Goal: Task Accomplishment & Management: Complete application form

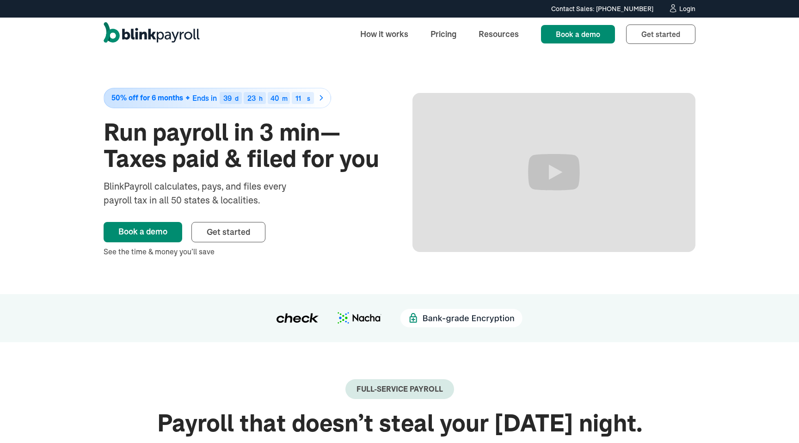
click at [686, 10] on div "Login" at bounding box center [688, 9] width 16 height 6
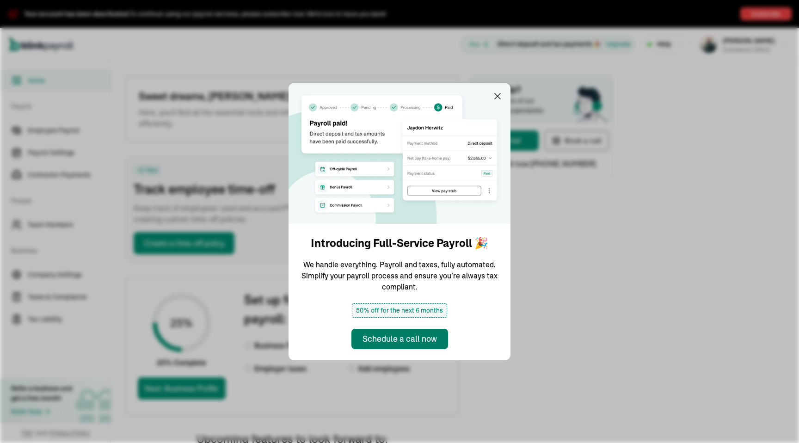
click at [421, 340] on div "Schedule a call now" at bounding box center [400, 339] width 74 height 12
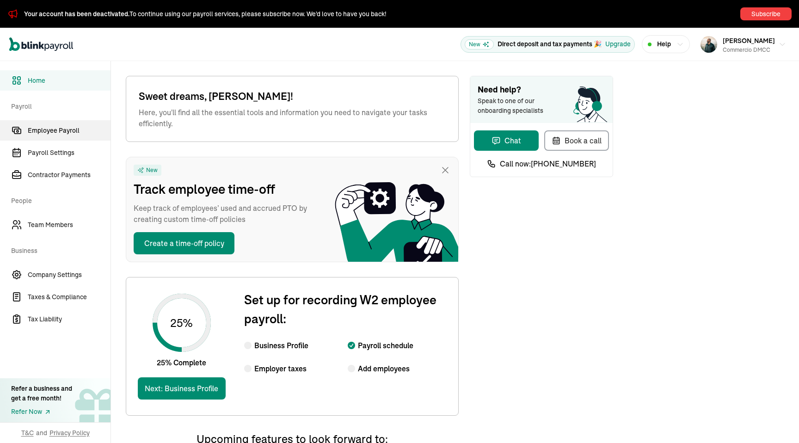
click at [43, 126] on span "Employee Payroll" at bounding box center [69, 131] width 83 height 10
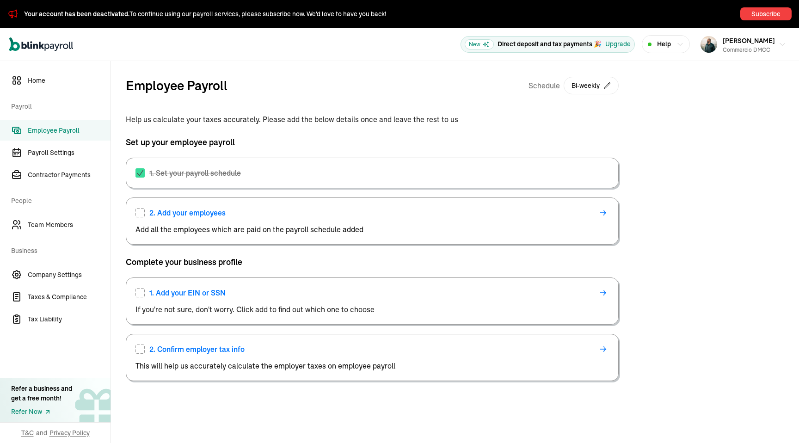
click at [141, 218] on div "2. Add your employees" at bounding box center [373, 212] width 474 height 11
click at [179, 215] on span "2. Add your employees" at bounding box center [187, 212] width 76 height 11
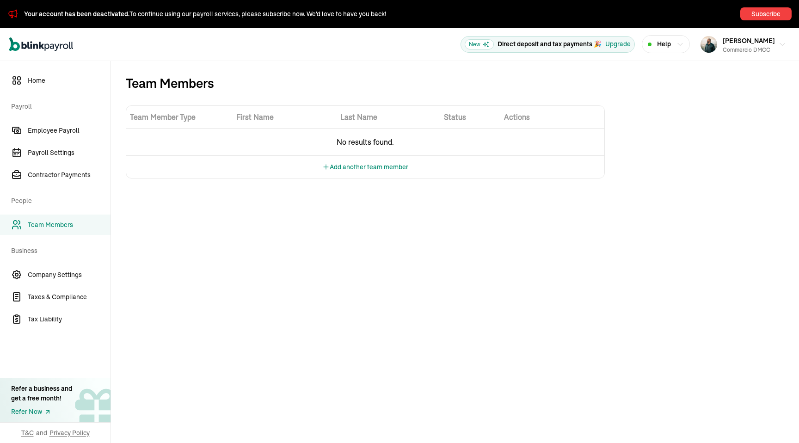
click at [379, 169] on button "Add another team member" at bounding box center [365, 167] width 86 height 22
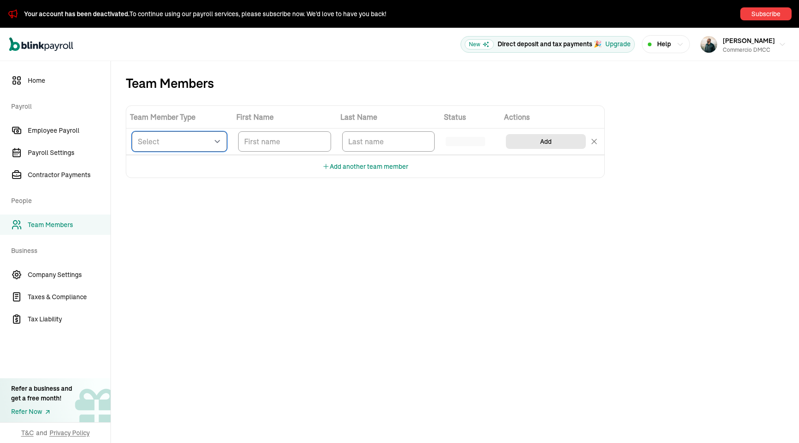
click at [153, 148] on select "Select W2 Employee Individual - 1099 [DEMOGRAPHIC_DATA] Business - 1099 Contrac…" at bounding box center [179, 141] width 95 height 20
select select "employee"
click at [254, 141] on input "TextInput" at bounding box center [284, 141] width 93 height 20
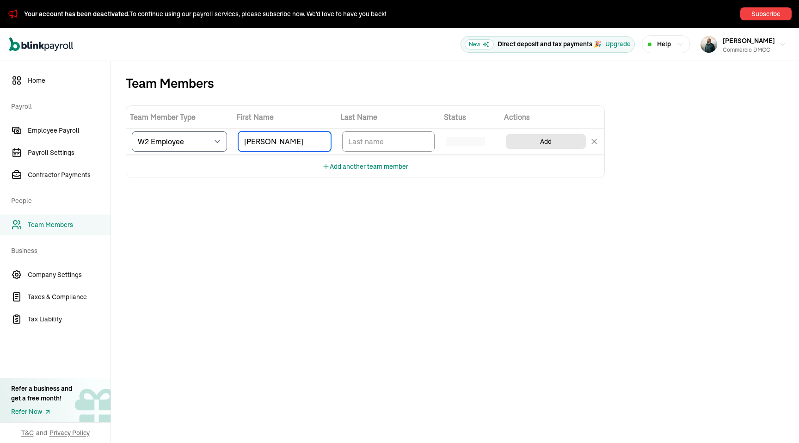
type input "Mike"
click at [374, 141] on input "TextInput" at bounding box center [388, 141] width 93 height 20
type input "Haddad"
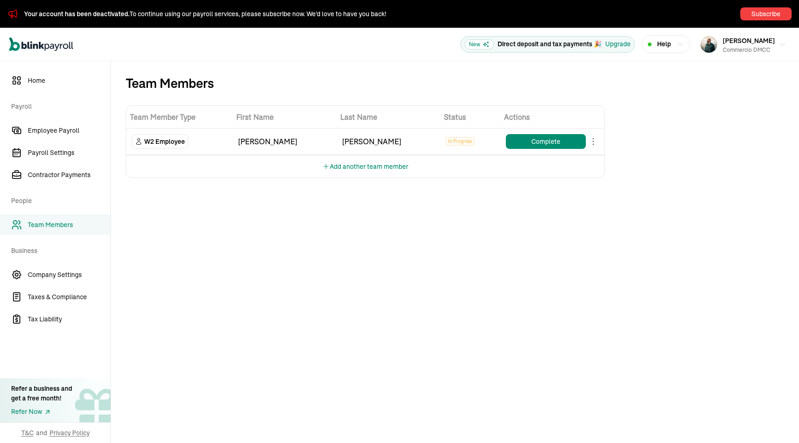
click at [373, 167] on button "Add another team member" at bounding box center [365, 166] width 86 height 22
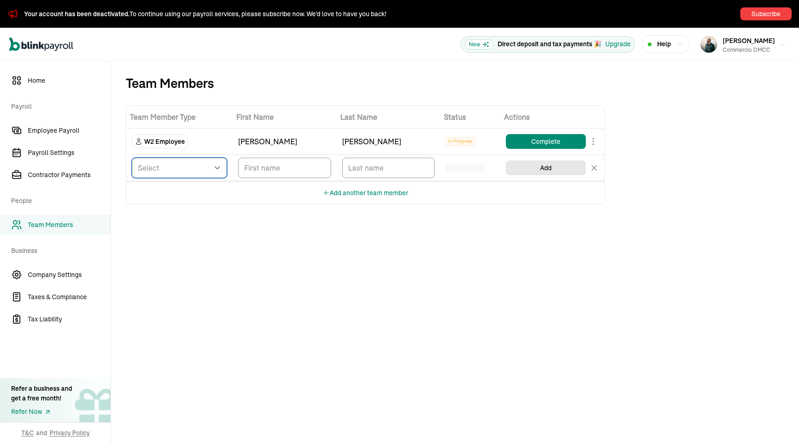
click at [183, 171] on select "Select W2 Employee Individual - 1099 Contractor Business - 1099 Contractor" at bounding box center [179, 168] width 95 height 20
select select "contractor"
click at [264, 166] on input "TextInput" at bounding box center [284, 168] width 93 height 20
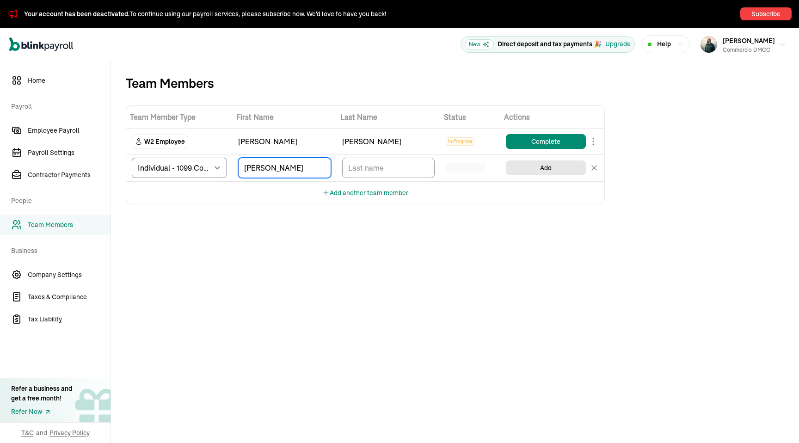
type input "Johnny"
click at [364, 172] on input "TextInput" at bounding box center [388, 168] width 93 height 20
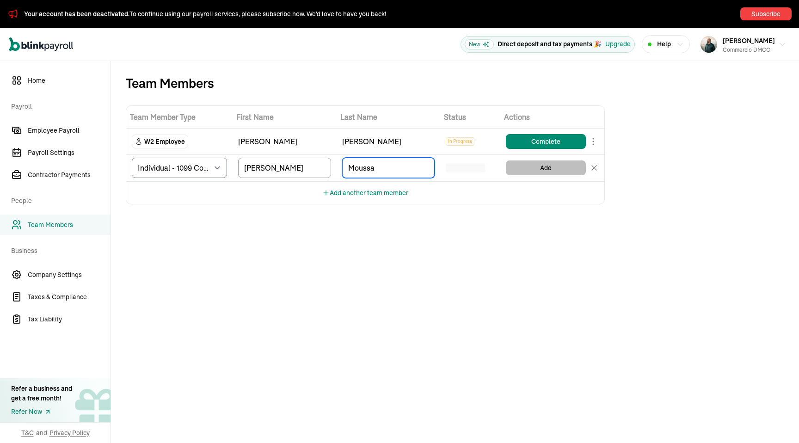
type input "Moussa"
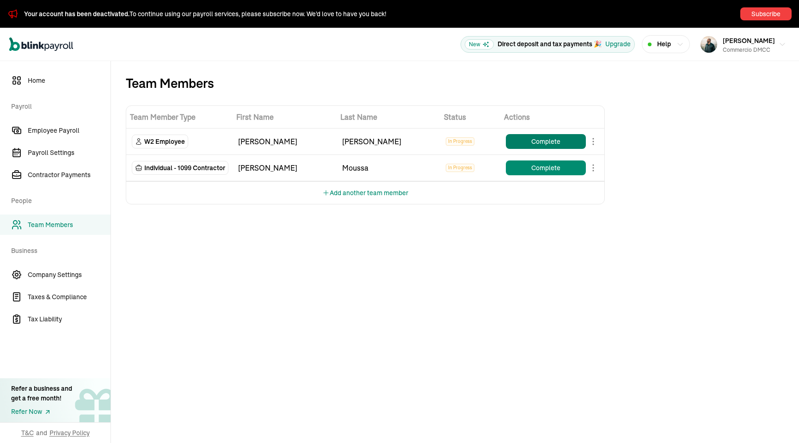
click at [550, 141] on button "Complete" at bounding box center [546, 141] width 80 height 15
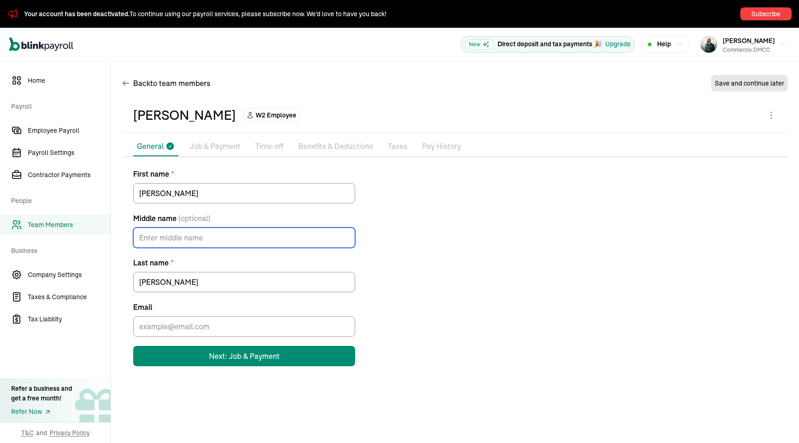
click at [272, 241] on input "Middle name (optional)" at bounding box center [244, 238] width 222 height 20
click at [281, 336] on input "Email" at bounding box center [244, 326] width 222 height 20
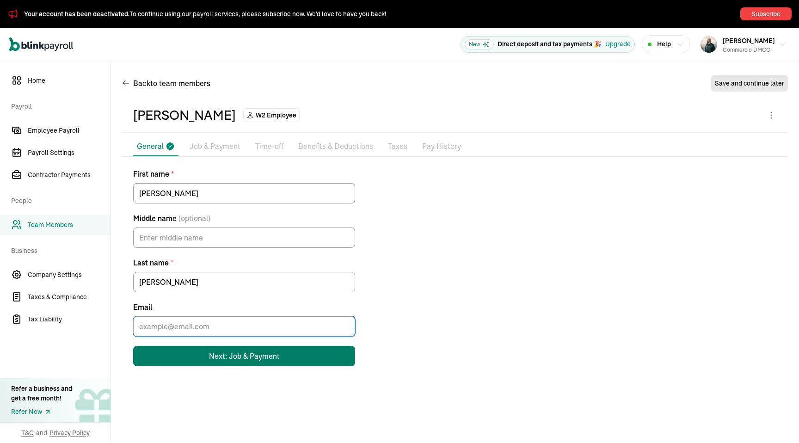
click at [283, 358] on button "Next: Job & Payment" at bounding box center [244, 356] width 222 height 20
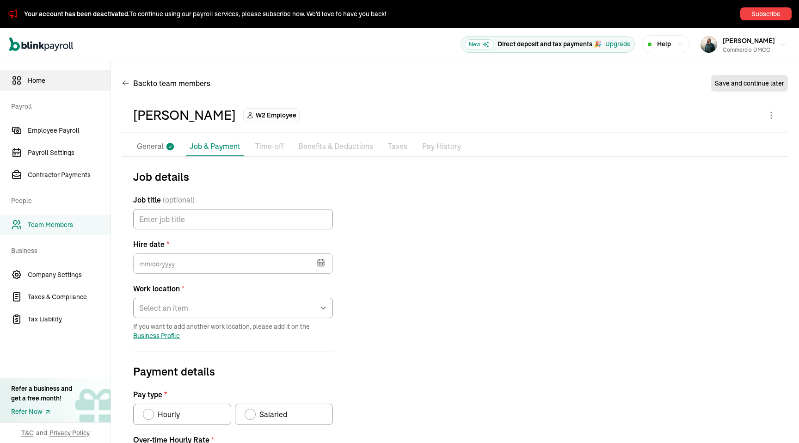
click at [32, 88] on link "Home" at bounding box center [55, 80] width 111 height 20
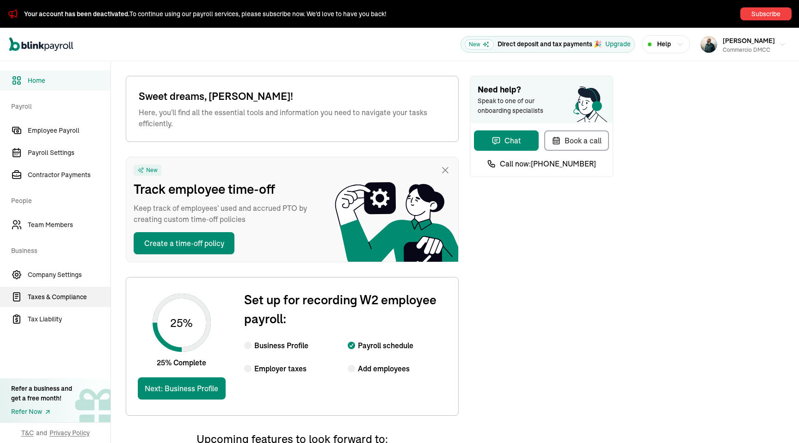
click at [41, 297] on span "Taxes & Compliance" at bounding box center [69, 297] width 83 height 10
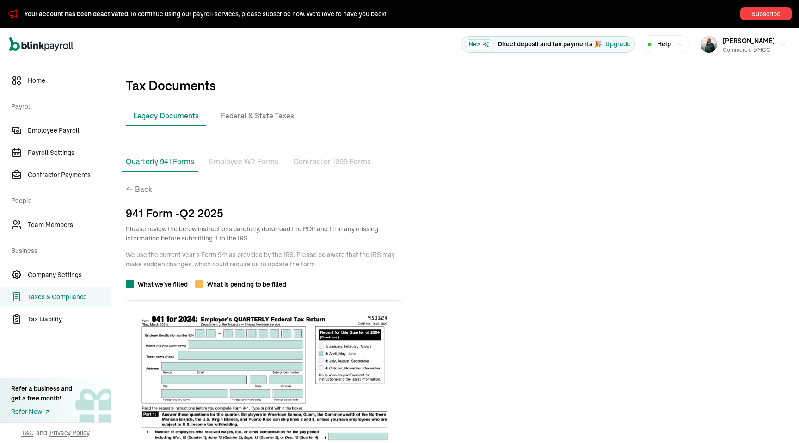
click at [245, 170] on li "Employee W2 Forms" at bounding box center [243, 161] width 77 height 19
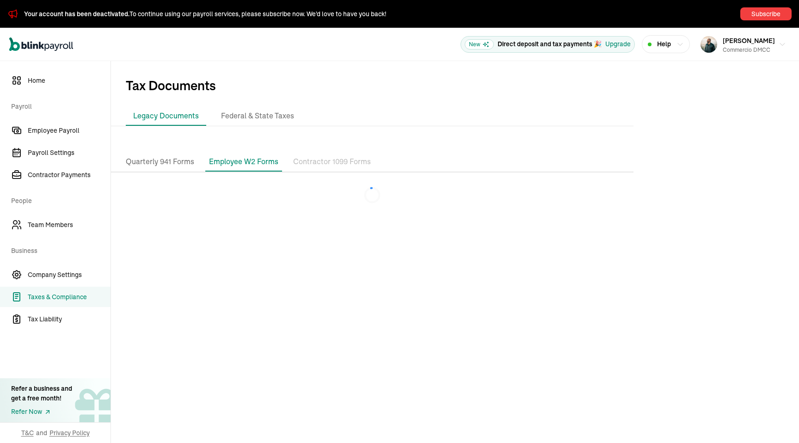
click at [306, 165] on p "Contractor 1099 Forms" at bounding box center [332, 162] width 78 height 12
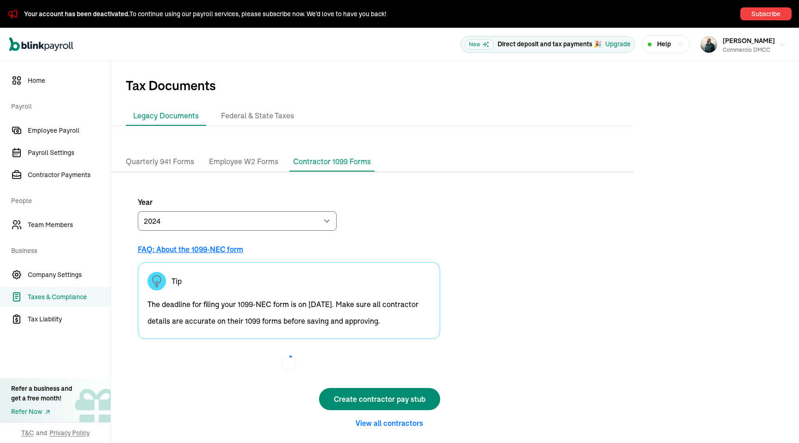
scroll to position [8, 0]
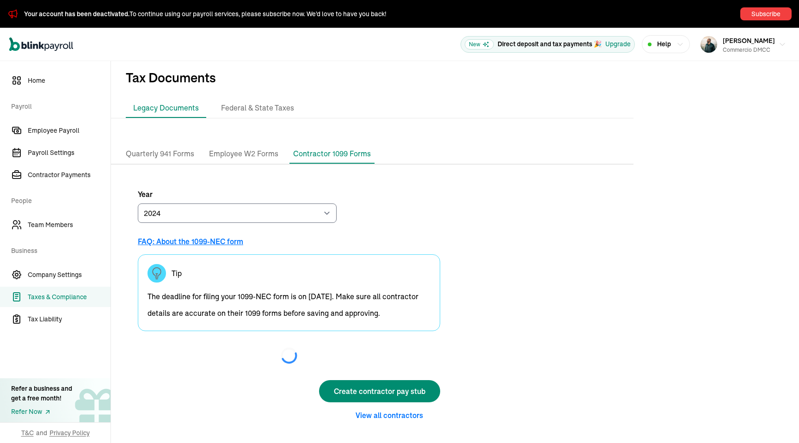
click at [273, 155] on li "Employee W2 Forms" at bounding box center [243, 153] width 77 height 19
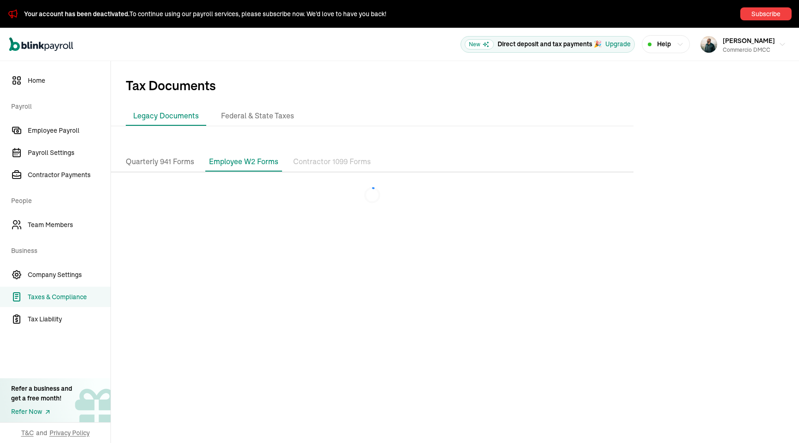
scroll to position [0, 0]
click at [184, 167] on p "Quarterly 941 Forms" at bounding box center [160, 162] width 68 height 12
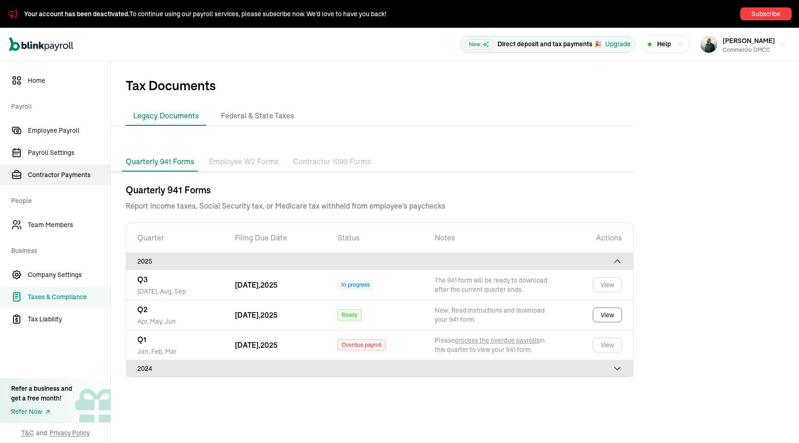
click at [72, 171] on span "Contractor Payments" at bounding box center [69, 175] width 83 height 10
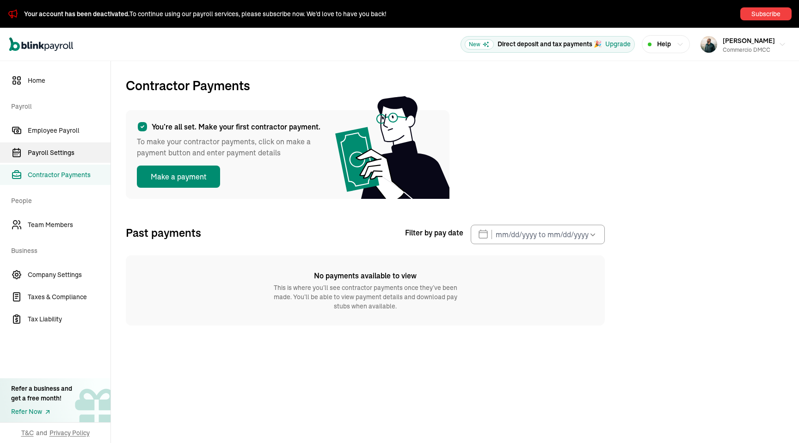
click at [73, 156] on span "Payroll Settings" at bounding box center [69, 153] width 83 height 10
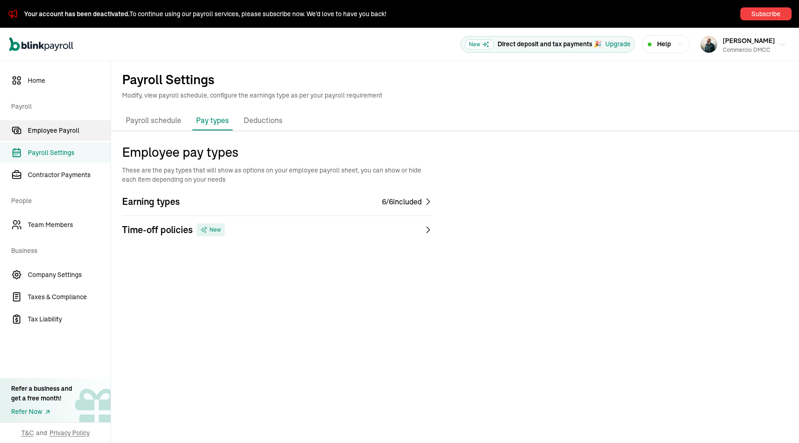
click at [43, 138] on link "Employee Payroll" at bounding box center [55, 130] width 111 height 20
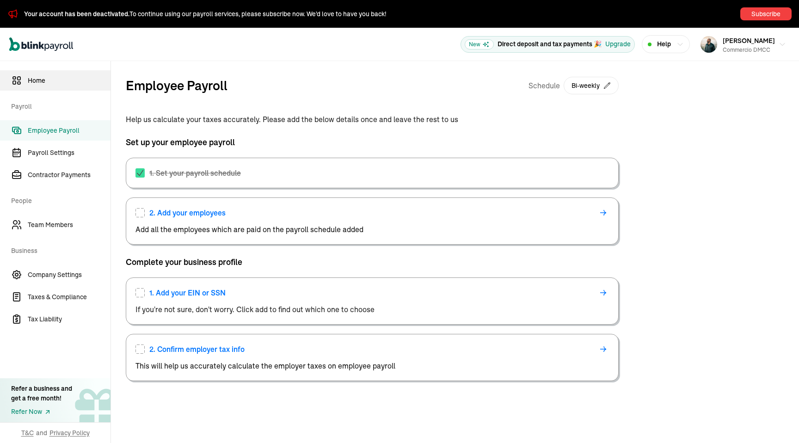
click at [53, 74] on link "Home" at bounding box center [55, 80] width 111 height 20
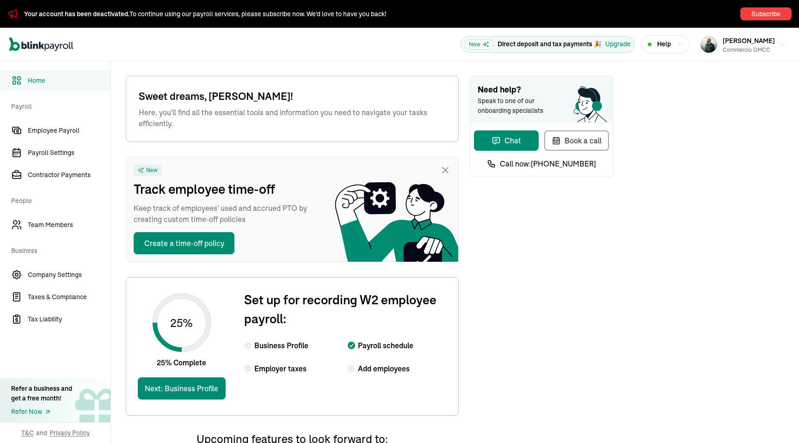
click at [445, 174] on icon at bounding box center [445, 170] width 11 height 11
click at [447, 168] on icon at bounding box center [446, 170] width 6 height 6
click at [526, 221] on div "Need help? Speak to one of our onboarding specialists Chat Book a call Call now…" at bounding box center [541, 369] width 143 height 586
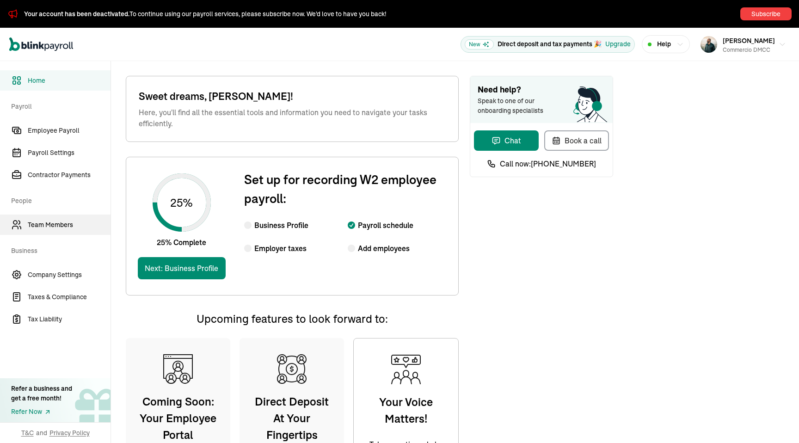
click at [60, 223] on span "Team Members" at bounding box center [69, 225] width 83 height 10
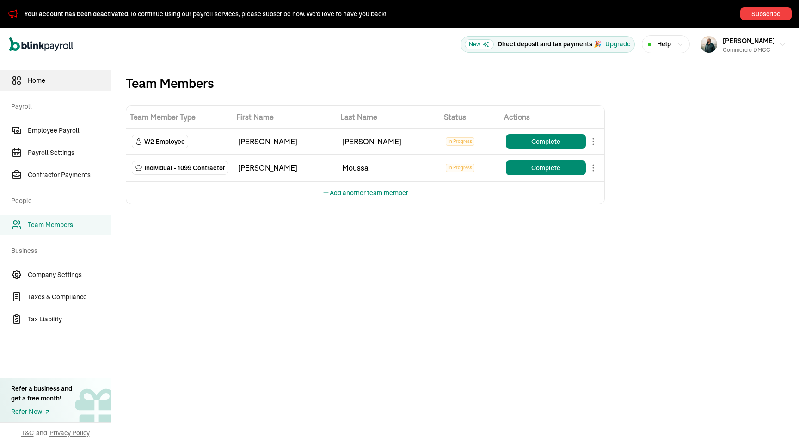
click at [30, 76] on span "Home" at bounding box center [69, 81] width 83 height 10
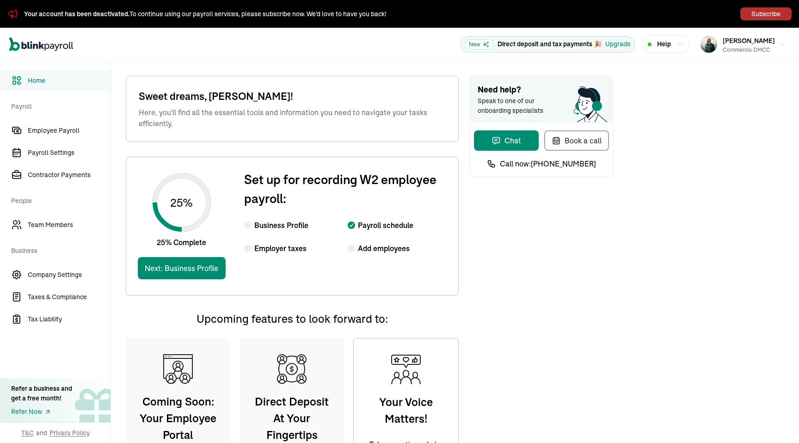
click at [759, 13] on button "Subscribe" at bounding box center [766, 13] width 51 height 13
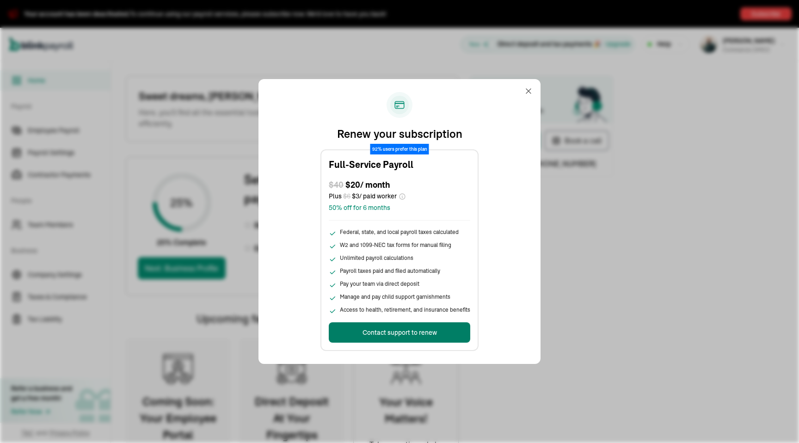
click at [414, 335] on div "Contact support to renew" at bounding box center [400, 333] width 74 height 10
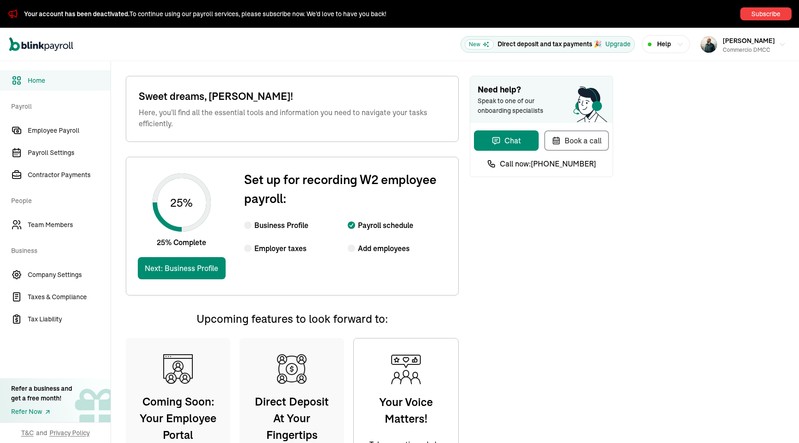
click at [594, 41] on p "Direct deposit and tax payments 🎉" at bounding box center [550, 44] width 104 height 10
click at [664, 45] on span "Help" at bounding box center [664, 44] width 14 height 10
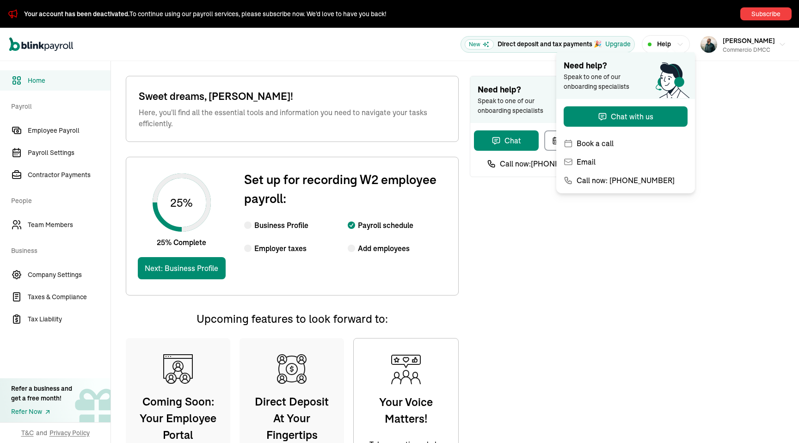
click at [664, 45] on span "Help" at bounding box center [664, 44] width 14 height 10
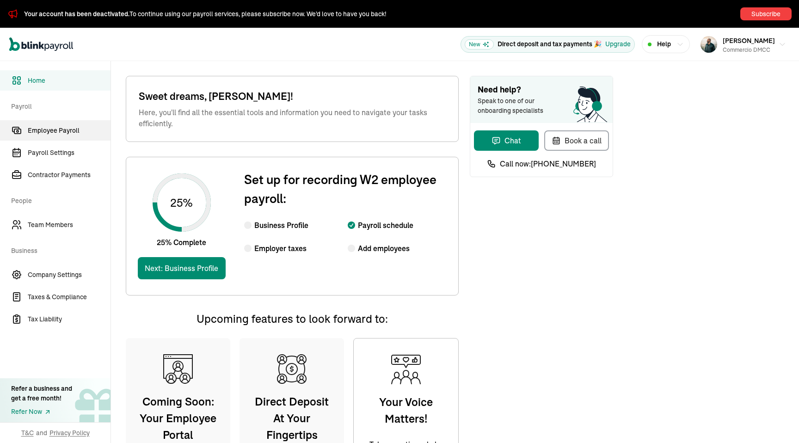
click at [82, 129] on span "Employee Payroll" at bounding box center [69, 131] width 83 height 10
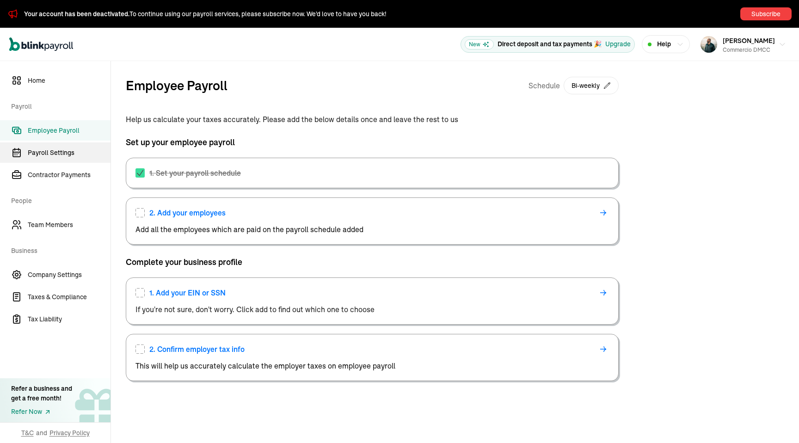
click at [74, 148] on span "Payroll Settings" at bounding box center [69, 153] width 83 height 10
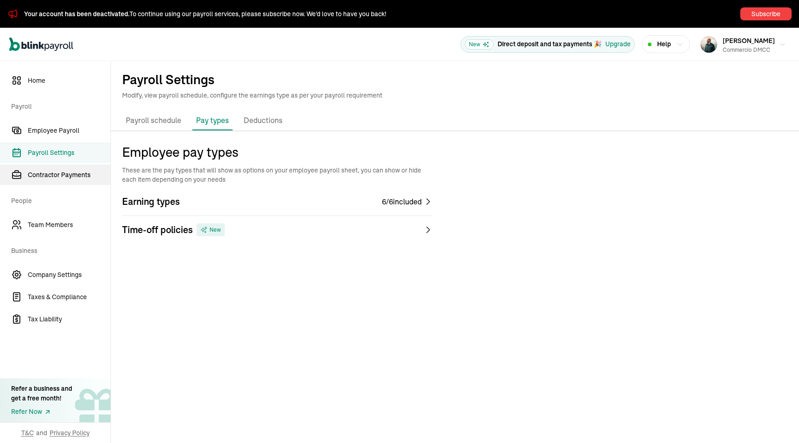
click at [75, 179] on span "Contractor Payments" at bounding box center [69, 175] width 83 height 10
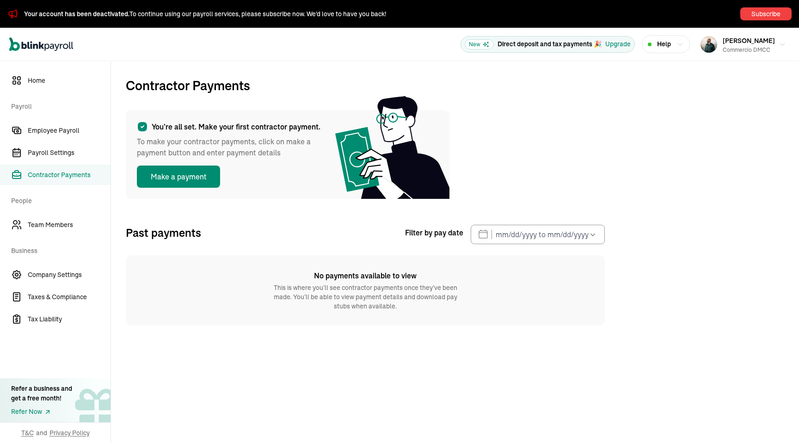
click at [71, 213] on nav "Home Payroll Employee Payroll Payroll Settings Contractor Payments People Team …" at bounding box center [55, 252] width 111 height 382
click at [69, 227] on span "Team Members" at bounding box center [69, 225] width 83 height 10
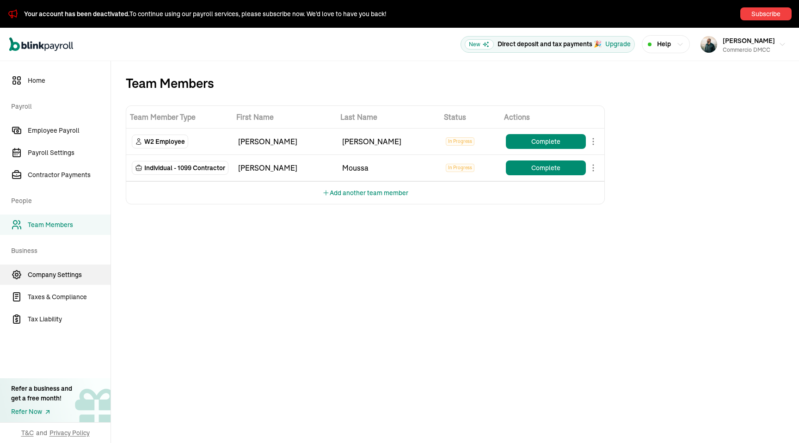
click at [63, 283] on link "Company Settings" at bounding box center [55, 275] width 111 height 20
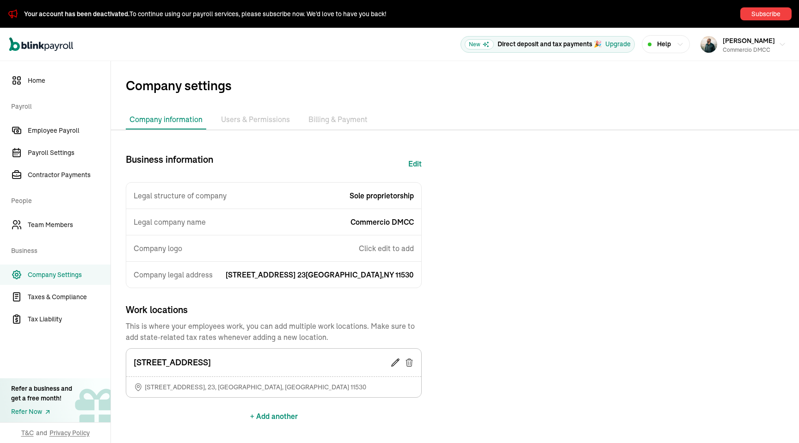
click at [266, 117] on li "Users & Permissions" at bounding box center [255, 119] width 76 height 19
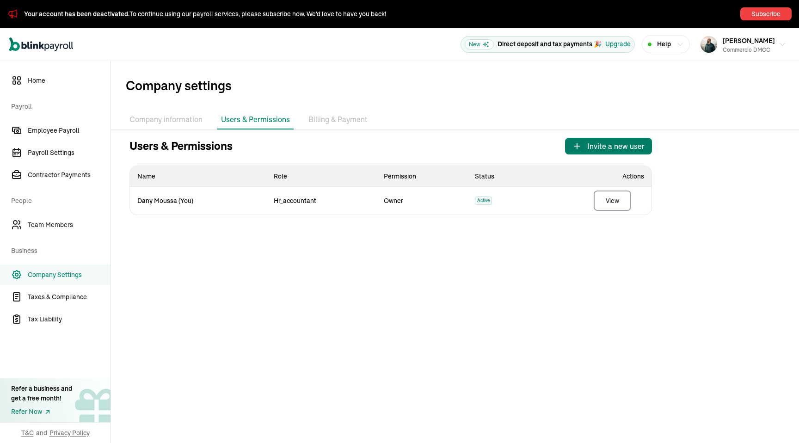
click at [643, 147] on span "Invite a new user" at bounding box center [615, 146] width 57 height 11
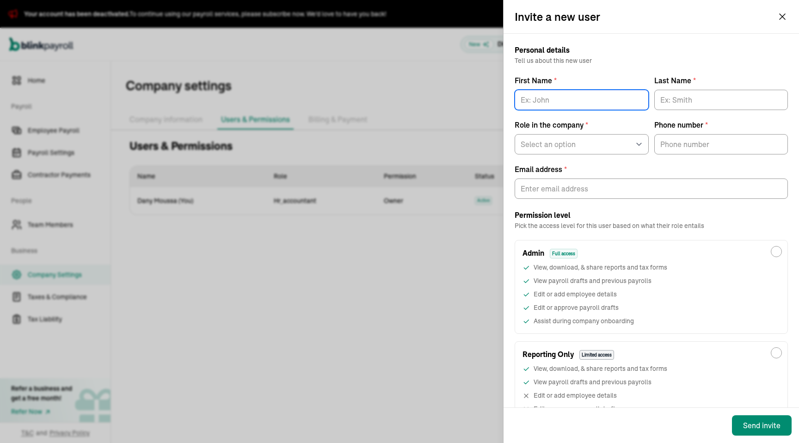
click at [620, 101] on input "First Name *" at bounding box center [582, 100] width 134 height 20
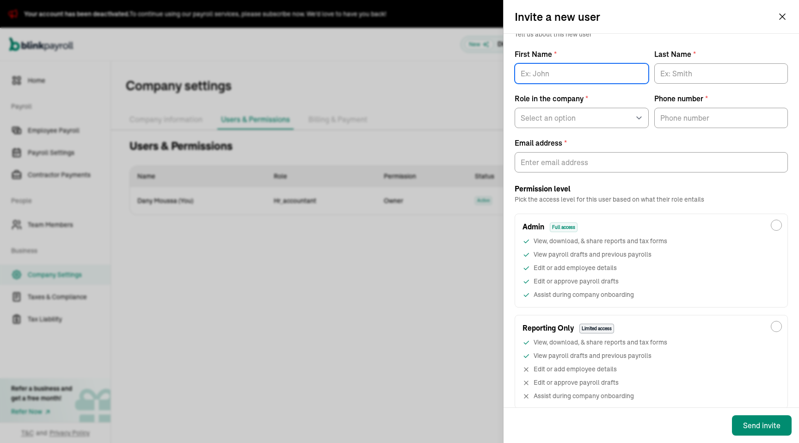
scroll to position [56, 0]
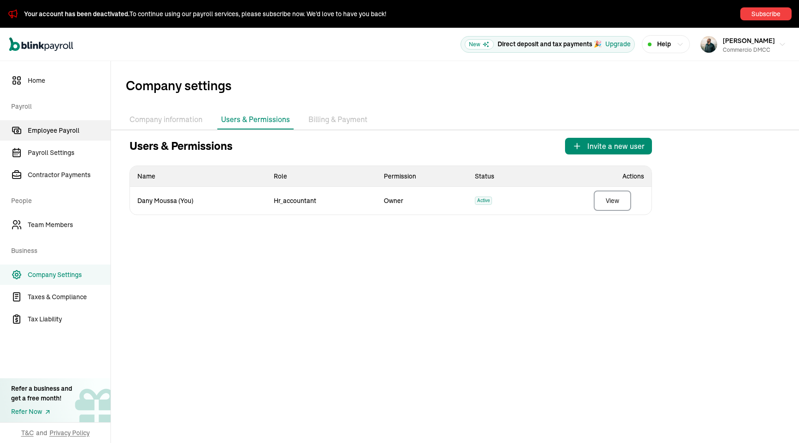
click at [49, 132] on span "Employee Payroll" at bounding box center [69, 131] width 83 height 10
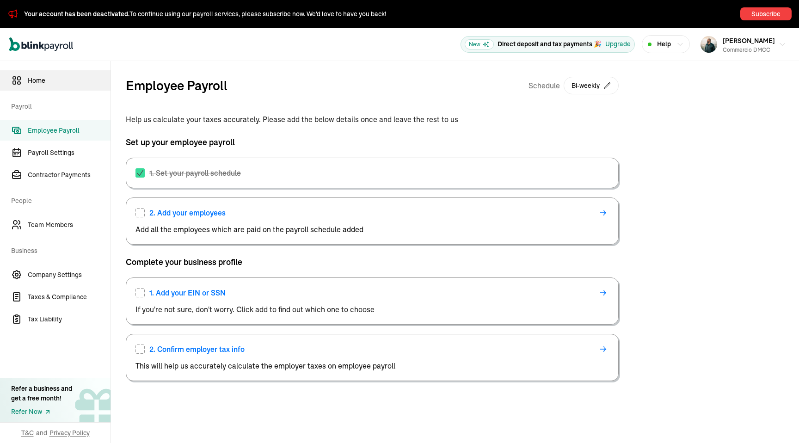
click at [47, 84] on span "Home" at bounding box center [69, 81] width 83 height 10
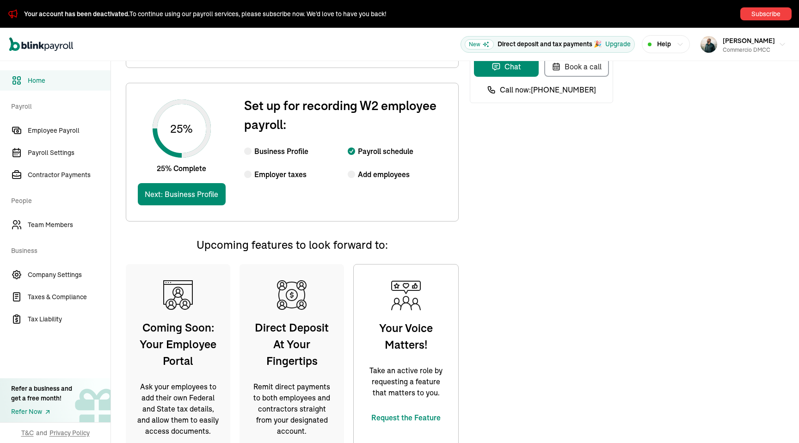
scroll to position [99, 0]
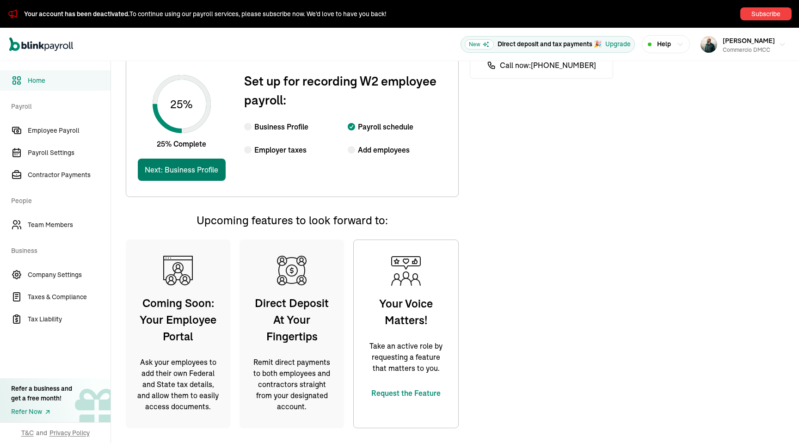
click at [219, 178] on button "Next: Business Profile" at bounding box center [182, 170] width 88 height 22
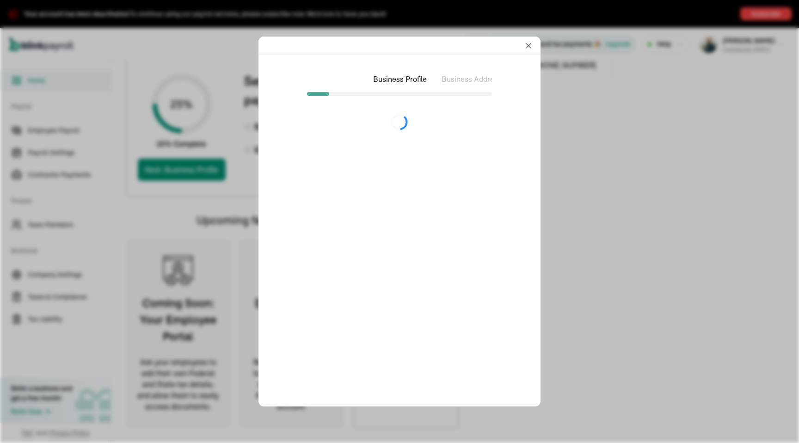
select select "Sole proprietorship"
select select "Auto or Machine Sales"
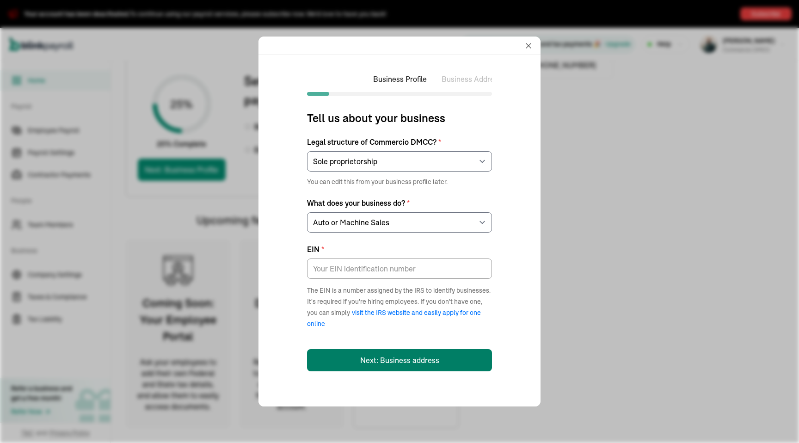
click at [404, 364] on button "Next: Business address" at bounding box center [399, 360] width 185 height 22
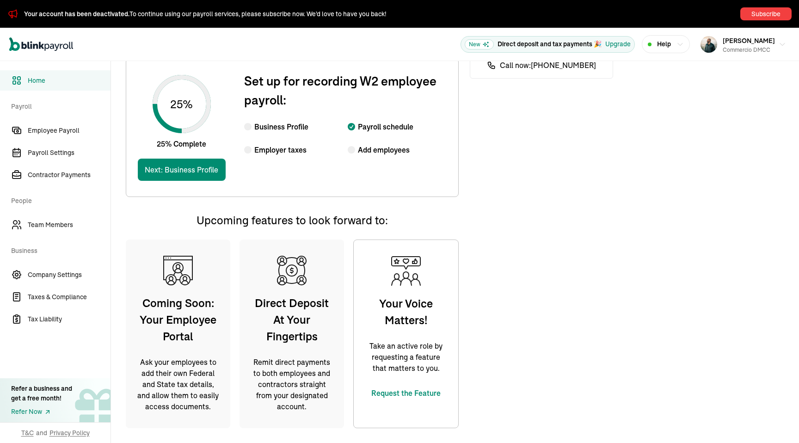
click at [529, 64] on span "Call now: (914) 915-8182" at bounding box center [548, 65] width 96 height 11
click at [408, 394] on span "Request the Feature" at bounding box center [406, 393] width 83 height 11
click at [65, 304] on link "Taxes & Compliance" at bounding box center [55, 297] width 111 height 20
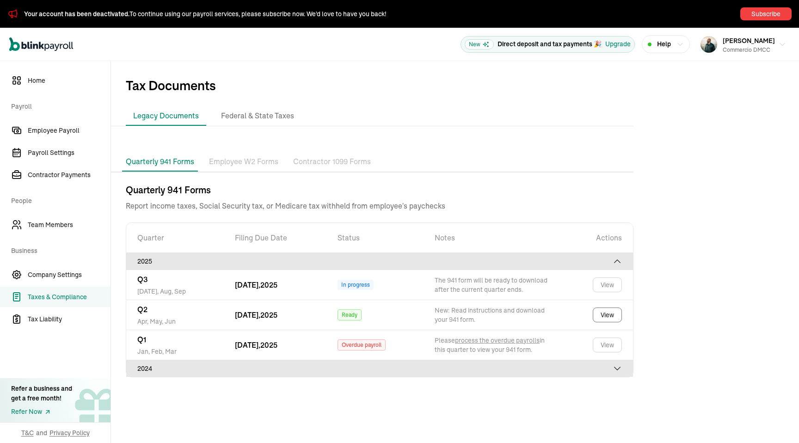
click at [265, 172] on div "Quarterly 941 Forms Employee W2 Forms Contractor 1099 Forms" at bounding box center [372, 162] width 523 height 20
click at [267, 164] on p "Employee W2 Forms" at bounding box center [243, 162] width 69 height 12
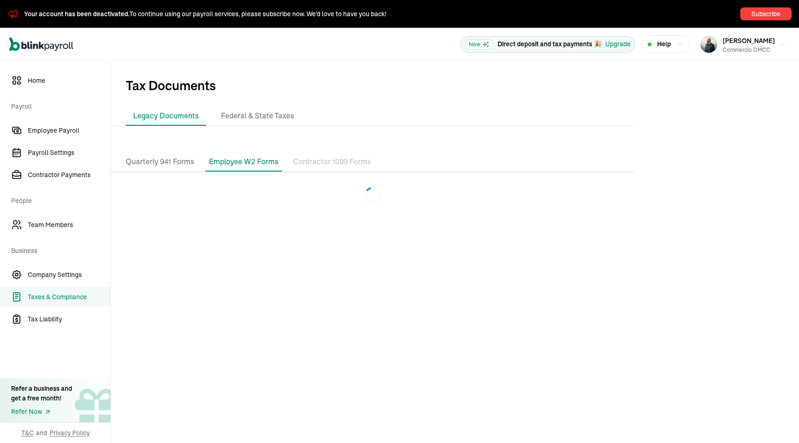
click at [321, 163] on p "Contractor 1099 Forms" at bounding box center [332, 162] width 78 height 12
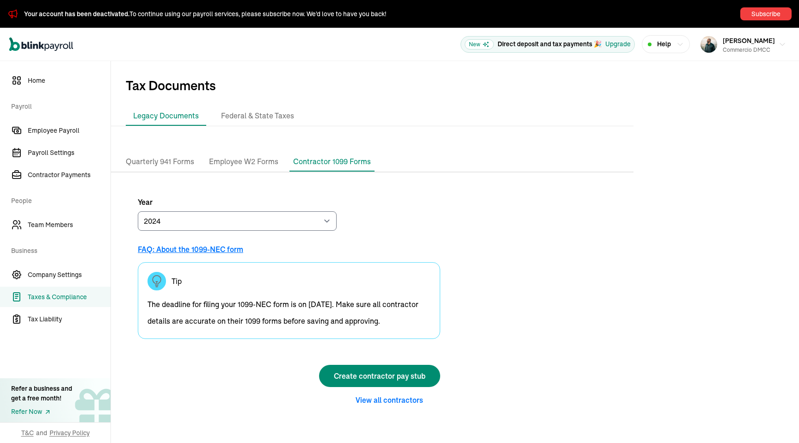
click at [258, 164] on p "Employee W2 Forms" at bounding box center [243, 162] width 69 height 12
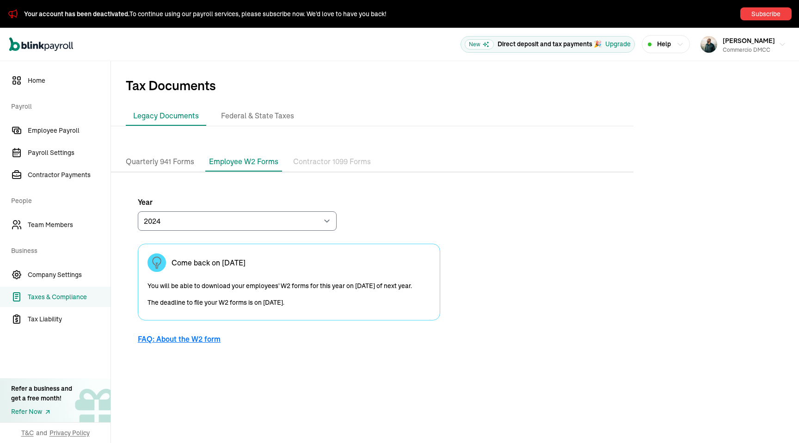
click at [181, 161] on p "Quarterly 941 Forms" at bounding box center [160, 162] width 68 height 12
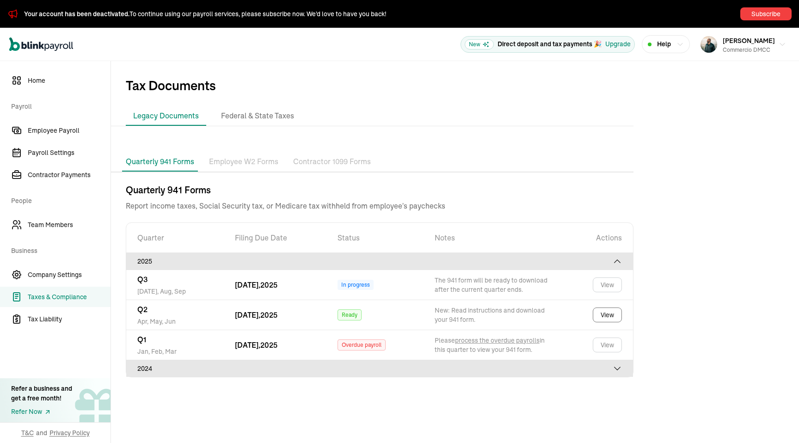
click at [240, 160] on p "Employee W2 Forms" at bounding box center [243, 162] width 69 height 12
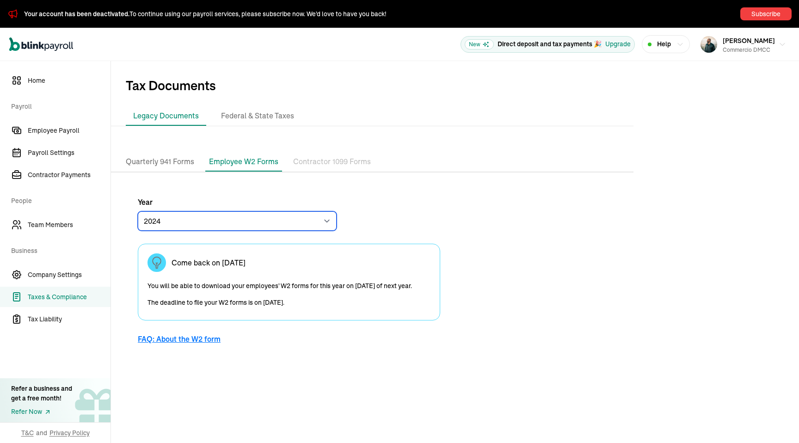
click at [282, 218] on select "2024 2023" at bounding box center [237, 220] width 199 height 19
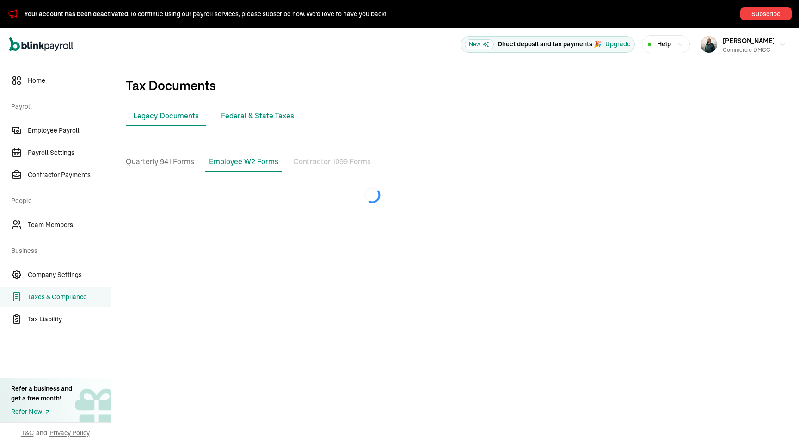
click at [264, 112] on li "Federal & State Taxes" at bounding box center [258, 115] width 88 height 19
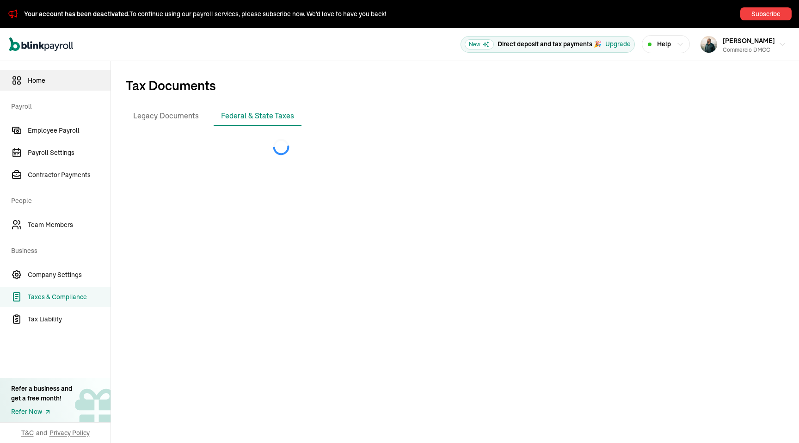
click at [52, 72] on link "Home" at bounding box center [55, 80] width 111 height 20
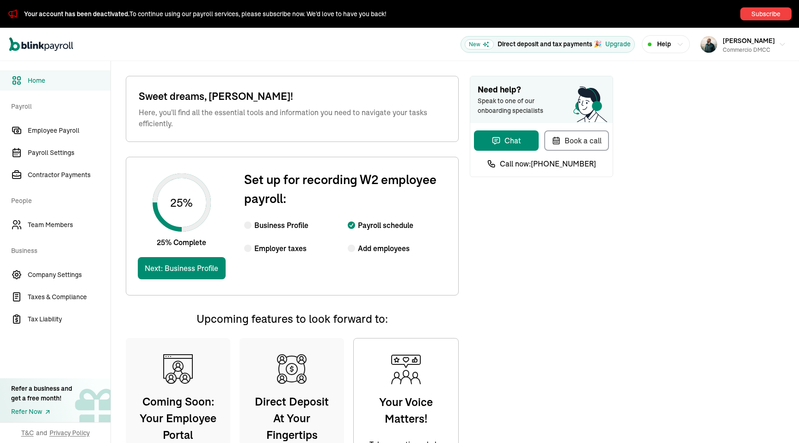
click at [683, 45] on icon "button" at bounding box center [680, 44] width 5 height 2
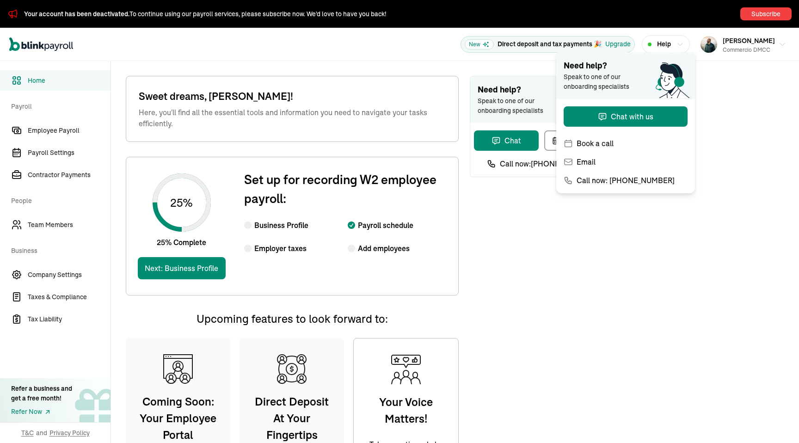
click at [683, 45] on icon "button" at bounding box center [680, 44] width 5 height 2
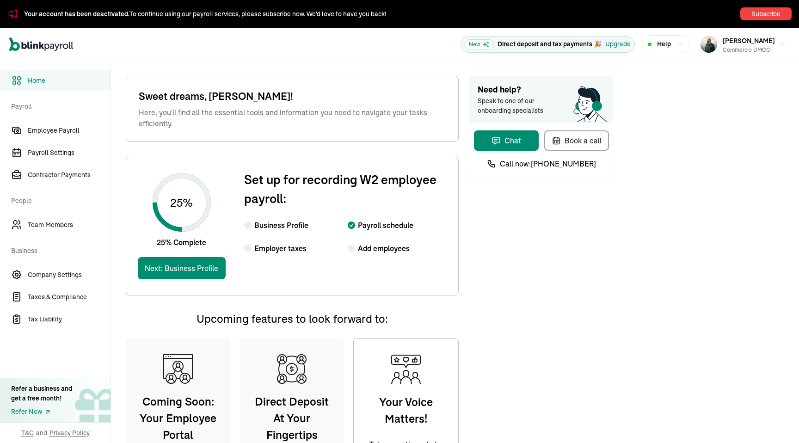
click at [57, 49] on icon "Global" at bounding box center [41, 44] width 64 height 14
click at [53, 131] on span "Employee Payroll" at bounding box center [69, 131] width 83 height 10
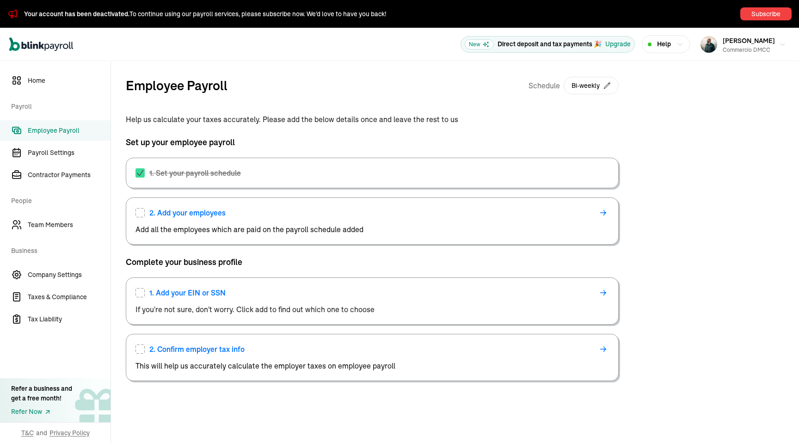
click at [57, 45] on icon "Global" at bounding box center [41, 44] width 64 height 14
click at [66, 47] on icon "Global" at bounding box center [41, 44] width 64 height 14
click at [56, 148] on span "Payroll Settings" at bounding box center [69, 153] width 83 height 10
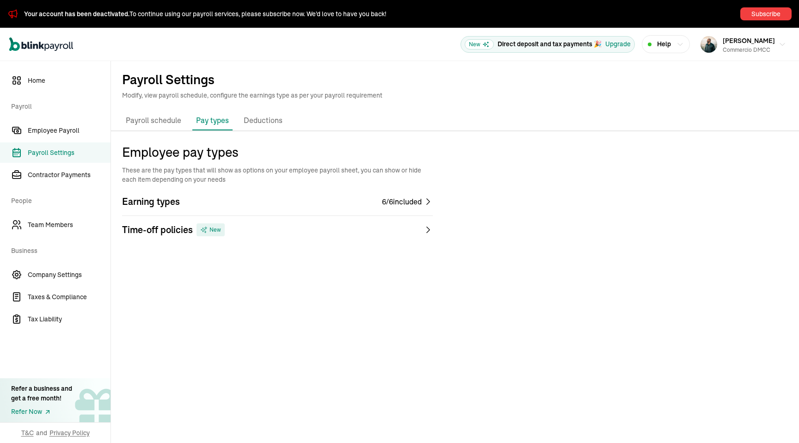
click at [62, 44] on icon "Global" at bounding box center [41, 44] width 64 height 14
click at [49, 80] on span "Home" at bounding box center [69, 81] width 83 height 10
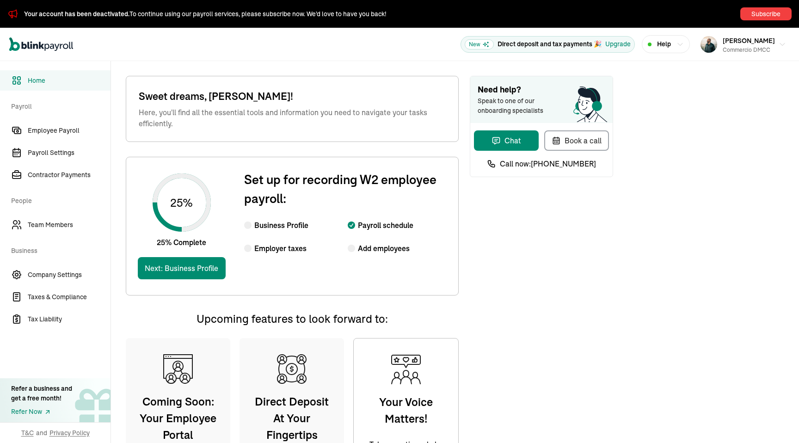
click at [601, 297] on div "Need help? Speak to one of our onboarding specialists Chat Book a call Call now…" at bounding box center [541, 309] width 143 height 466
click at [558, 276] on div "Need help? Speak to one of our onboarding specialists Chat Book a call Call now…" at bounding box center [541, 309] width 143 height 466
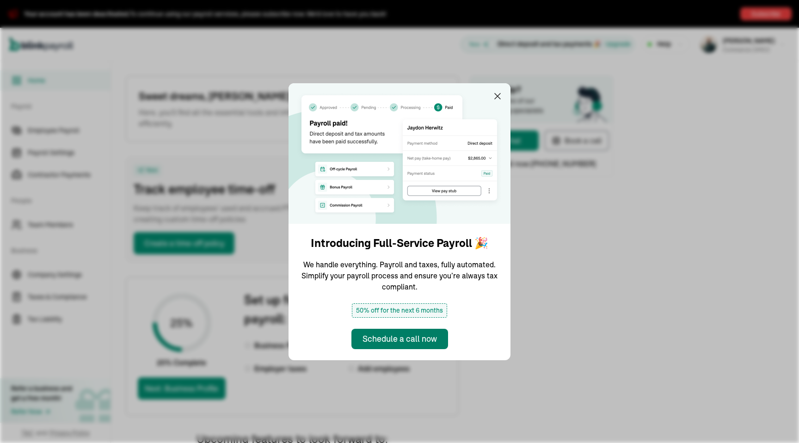
click at [421, 340] on div "Schedule a call now" at bounding box center [400, 339] width 74 height 12
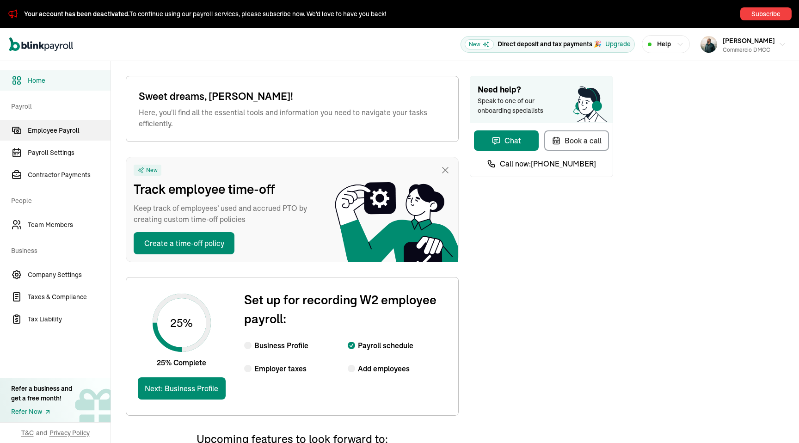
click at [43, 126] on span "Employee Payroll" at bounding box center [69, 131] width 83 height 10
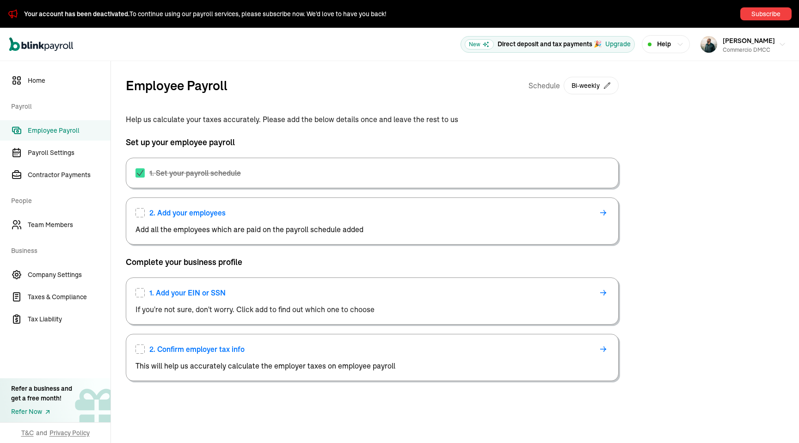
click at [141, 218] on div "2. Add your employees" at bounding box center [373, 212] width 474 height 11
click at [179, 215] on span "2. Add your employees" at bounding box center [187, 212] width 76 height 11
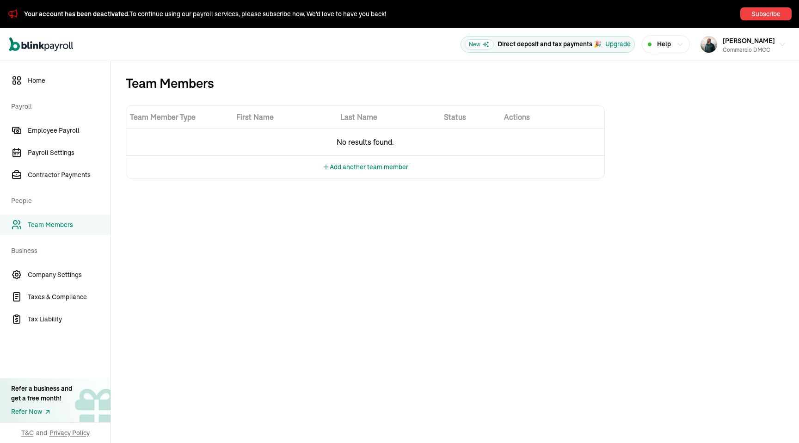
click at [379, 169] on button "Add another team member" at bounding box center [365, 167] width 86 height 22
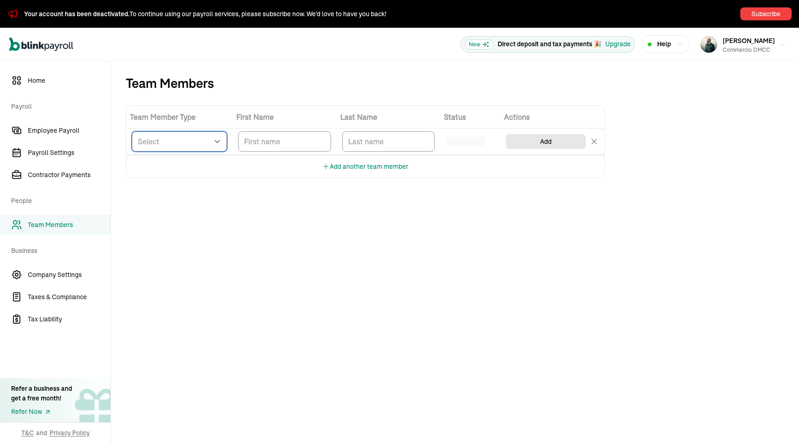
click at [153, 148] on select "Select W2 Employee Individual - 1099 Contractor Business - 1099 Contractor" at bounding box center [179, 141] width 95 height 20
select select "employee"
click at [254, 141] on input "TextInput" at bounding box center [284, 141] width 93 height 20
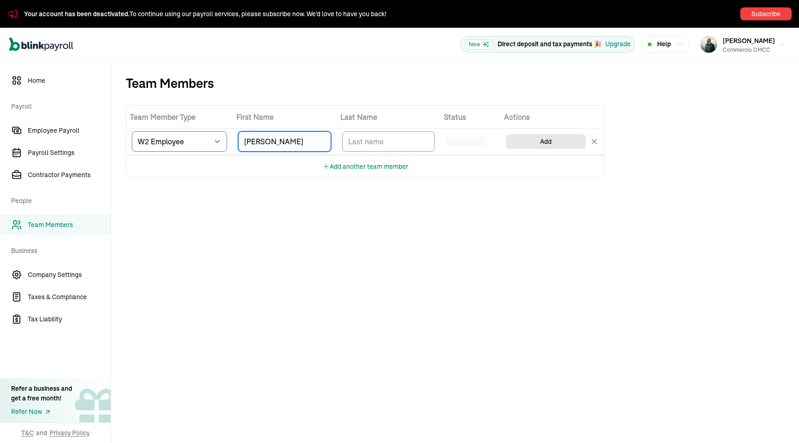
type input "Mike"
click at [374, 141] on input "TextInput" at bounding box center [388, 141] width 93 height 20
type input "Haddad"
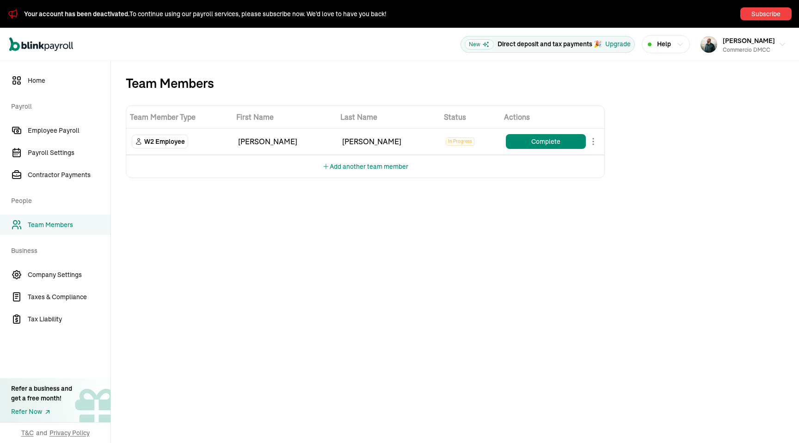
click at [373, 167] on button "Add another team member" at bounding box center [365, 166] width 86 height 22
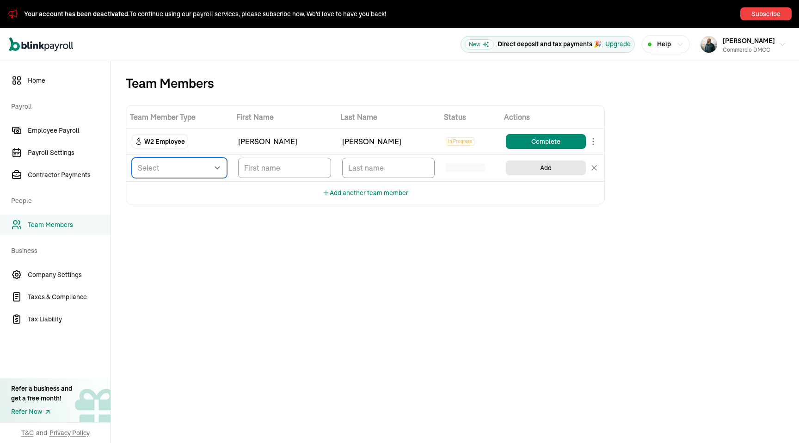
click at [183, 171] on select "Select W2 Employee Individual - 1099 Contractor Business - 1099 Contractor" at bounding box center [179, 168] width 95 height 20
select select "contractor"
click at [264, 166] on input "TextInput" at bounding box center [284, 168] width 93 height 20
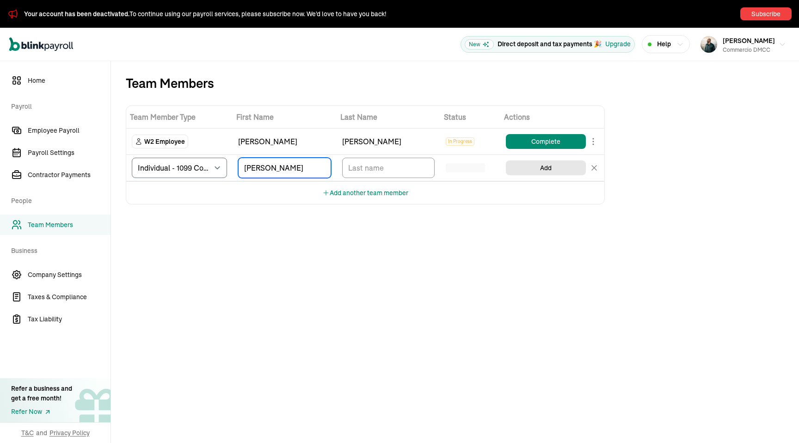
type input "Johnny"
click at [364, 172] on input "TextInput" at bounding box center [388, 168] width 93 height 20
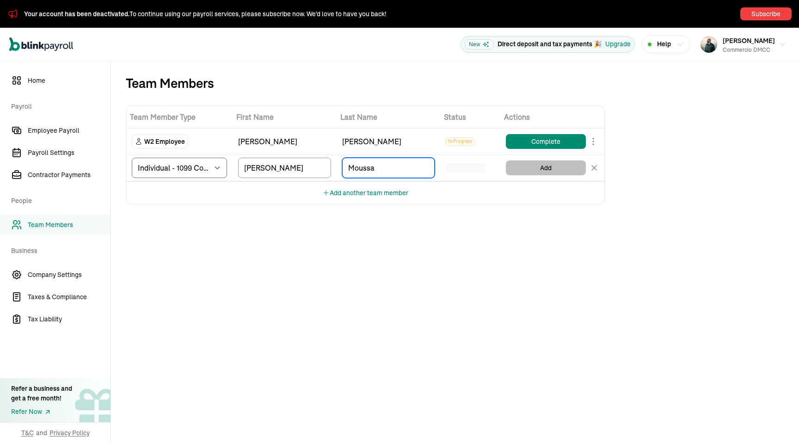
type input "Moussa"
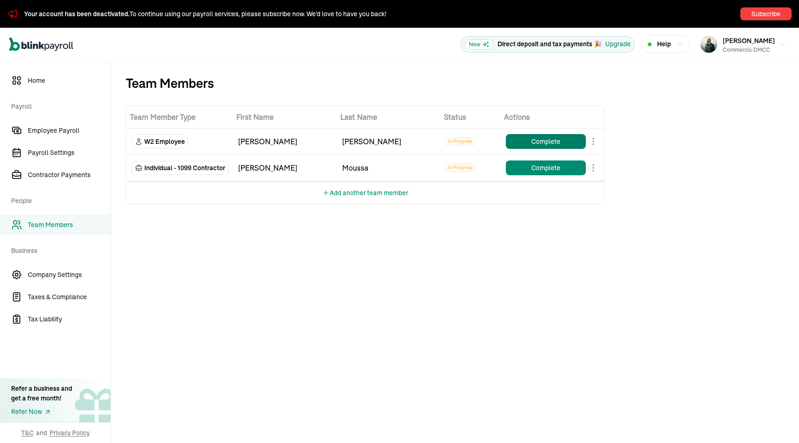
click at [550, 141] on button "Complete" at bounding box center [546, 141] width 80 height 15
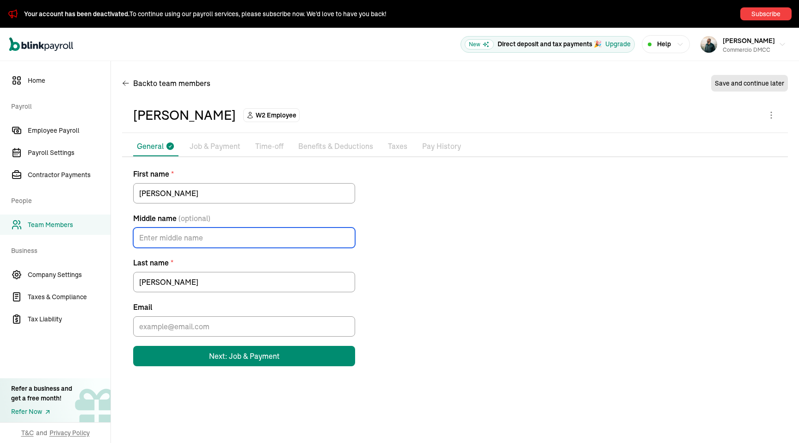
click at [272, 241] on input "Middle name (optional)" at bounding box center [244, 238] width 222 height 20
click at [281, 336] on input "Email" at bounding box center [244, 326] width 222 height 20
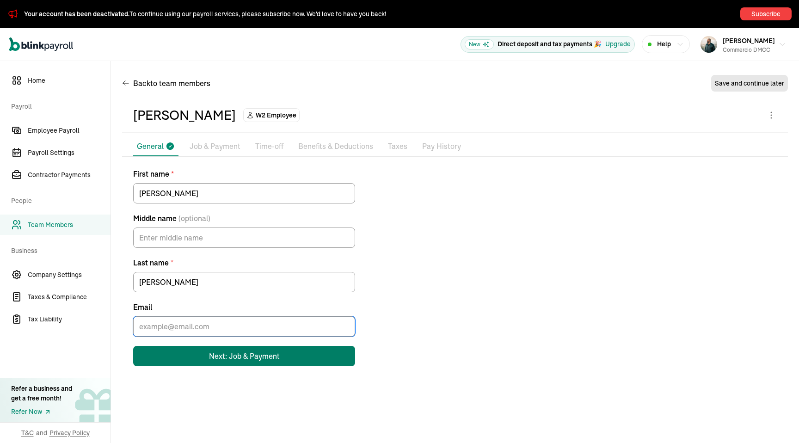
click at [283, 358] on button "Next: Job & Payment" at bounding box center [244, 356] width 222 height 20
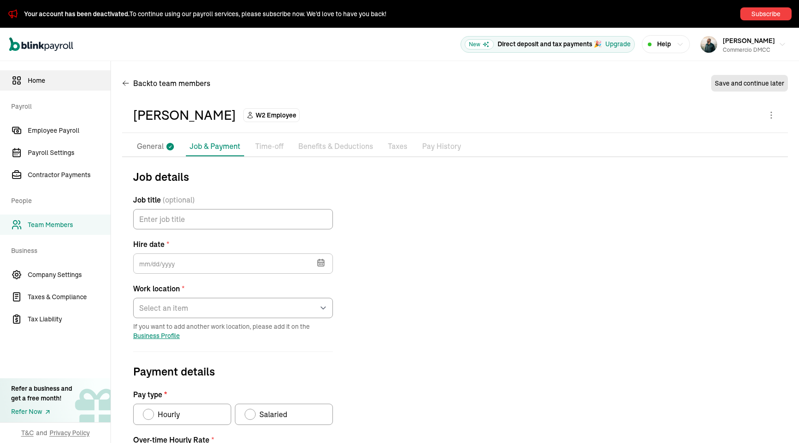
click at [32, 88] on link "Home" at bounding box center [55, 80] width 111 height 20
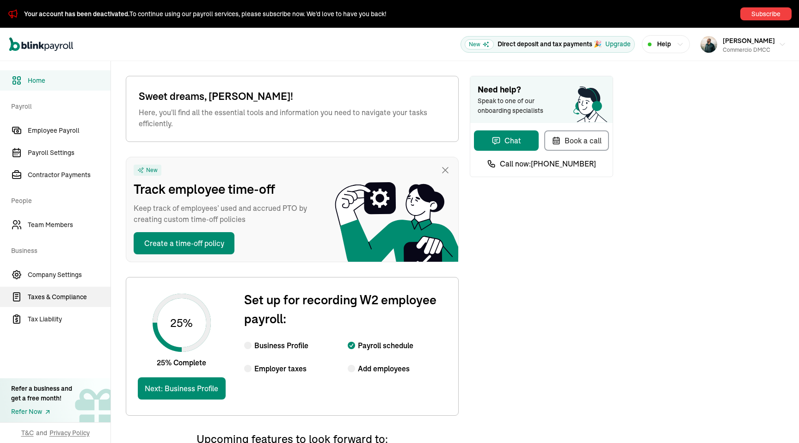
click at [41, 297] on span "Taxes & Compliance" at bounding box center [69, 297] width 83 height 10
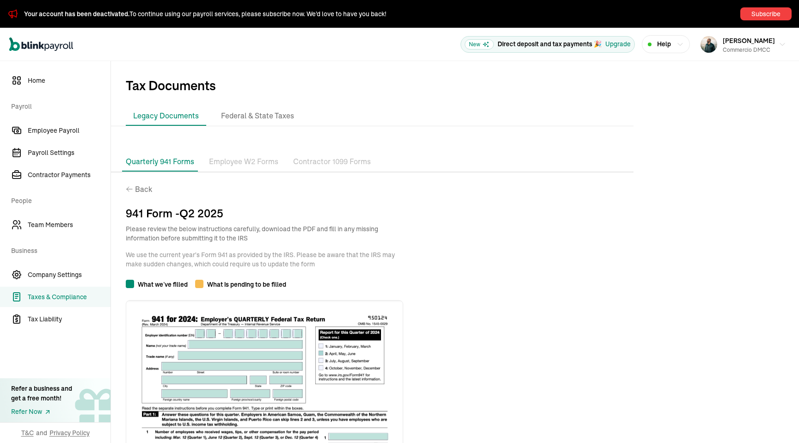
click at [245, 170] on li "Employee W2 Forms" at bounding box center [243, 161] width 77 height 19
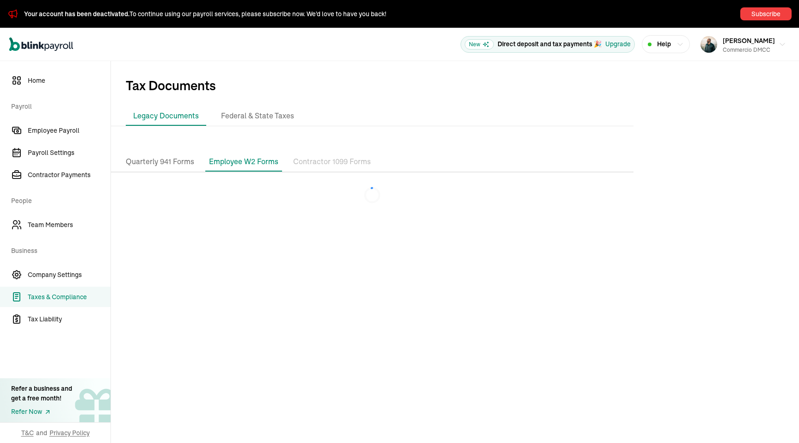
click at [306, 165] on p "Contractor 1099 Forms" at bounding box center [332, 162] width 78 height 12
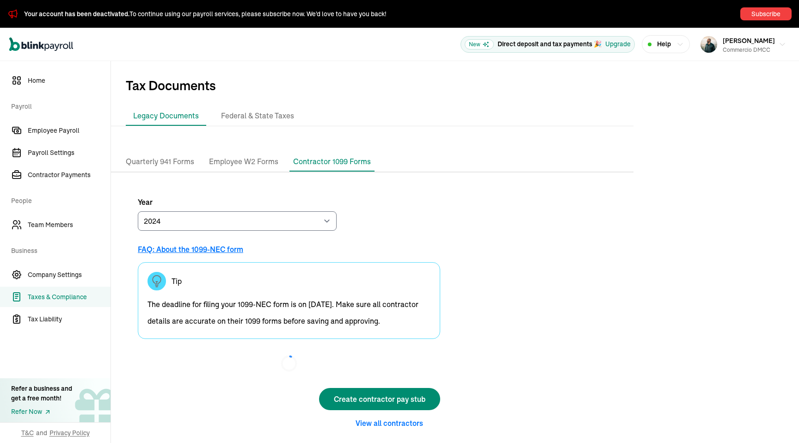
scroll to position [8, 0]
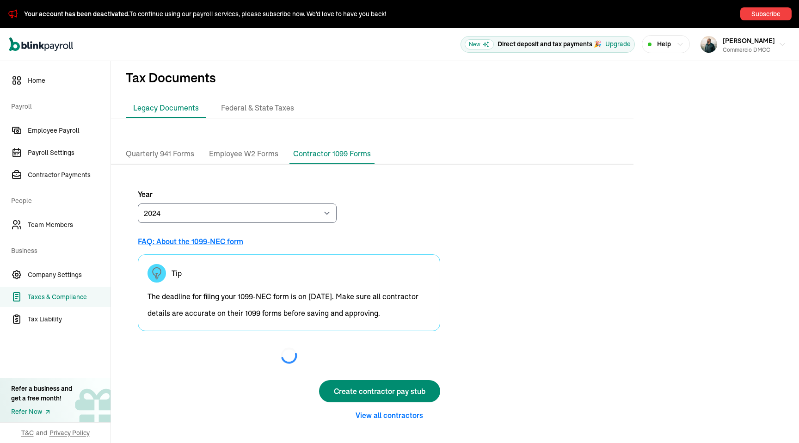
click at [273, 155] on li "Employee W2 Forms" at bounding box center [243, 153] width 77 height 19
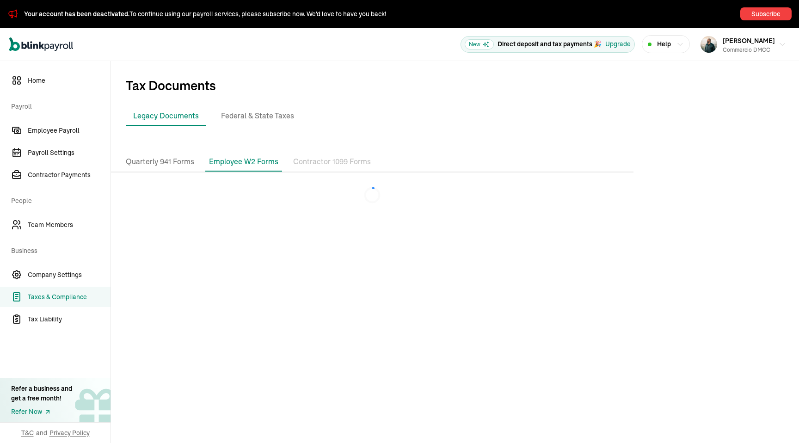
scroll to position [0, 0]
click at [184, 167] on p "Quarterly 941 Forms" at bounding box center [160, 162] width 68 height 12
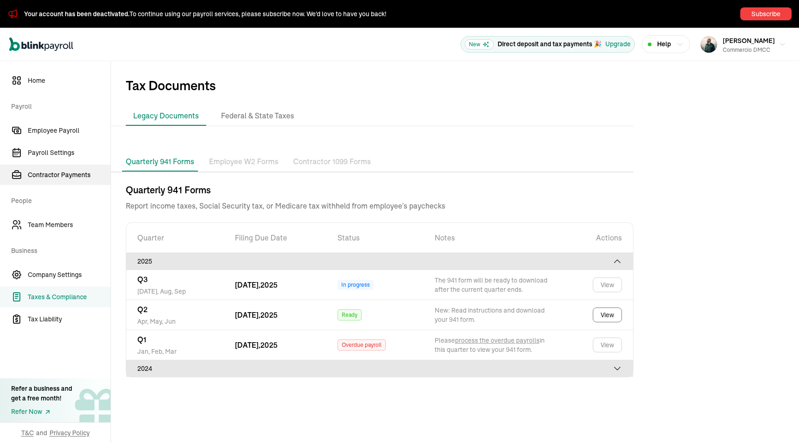
click at [72, 171] on span "Contractor Payments" at bounding box center [69, 175] width 83 height 10
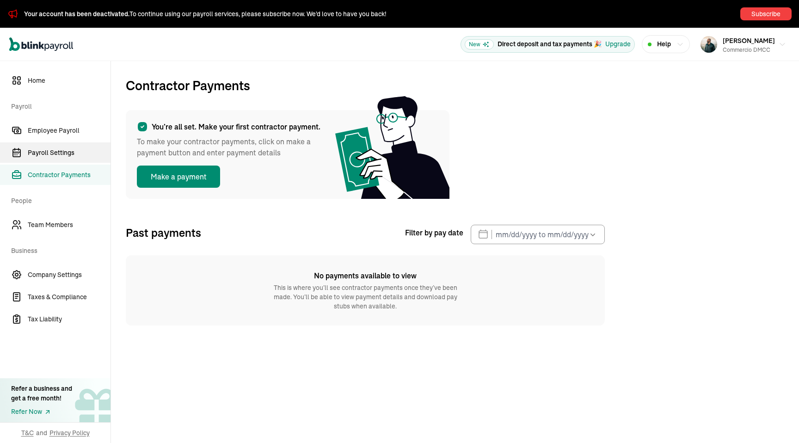
click at [73, 156] on span "Payroll Settings" at bounding box center [69, 153] width 83 height 10
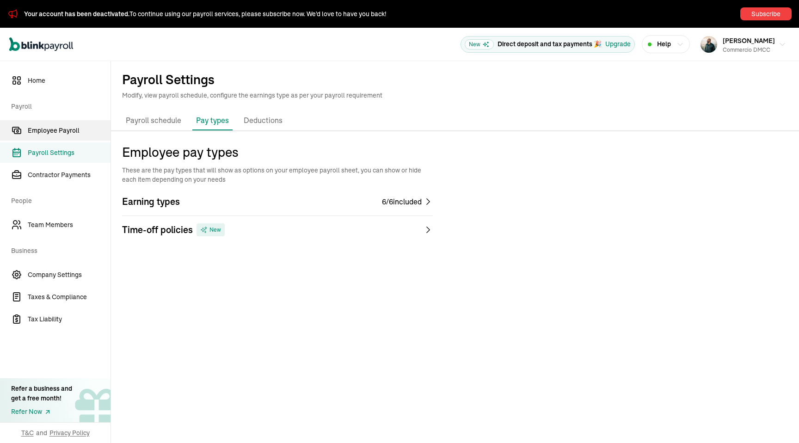
click at [43, 138] on link "Employee Payroll" at bounding box center [55, 130] width 111 height 20
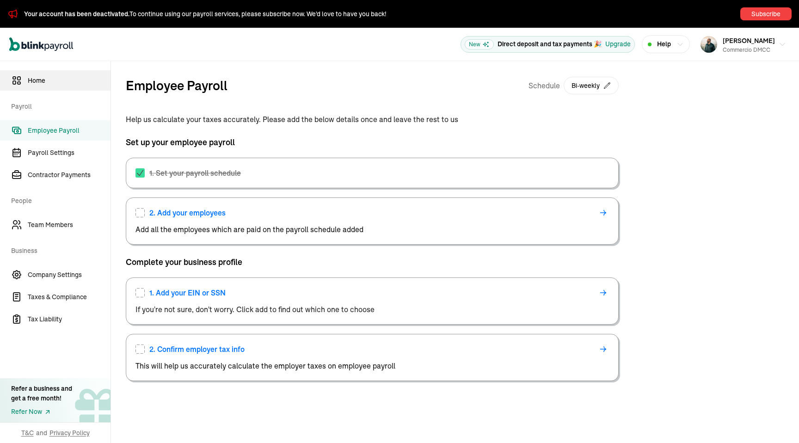
click at [53, 74] on link "Home" at bounding box center [55, 80] width 111 height 20
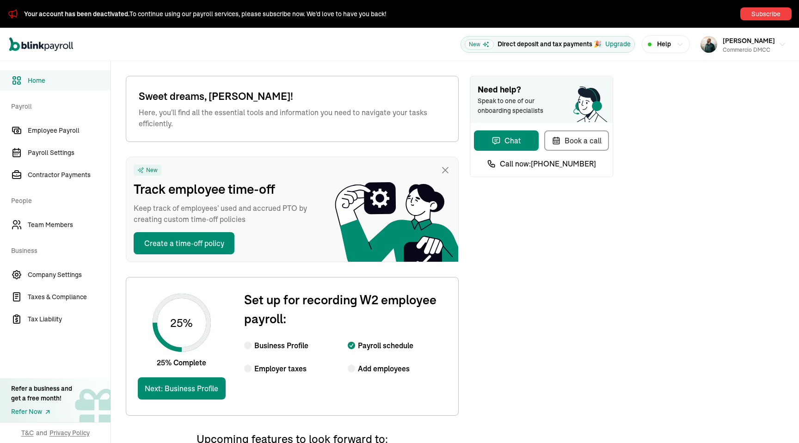
click at [445, 174] on icon at bounding box center [445, 170] width 11 height 11
click at [447, 168] on icon at bounding box center [446, 170] width 6 height 6
click at [526, 221] on div "Need help? Speak to one of our onboarding specialists Chat Book a call Call now…" at bounding box center [541, 369] width 143 height 586
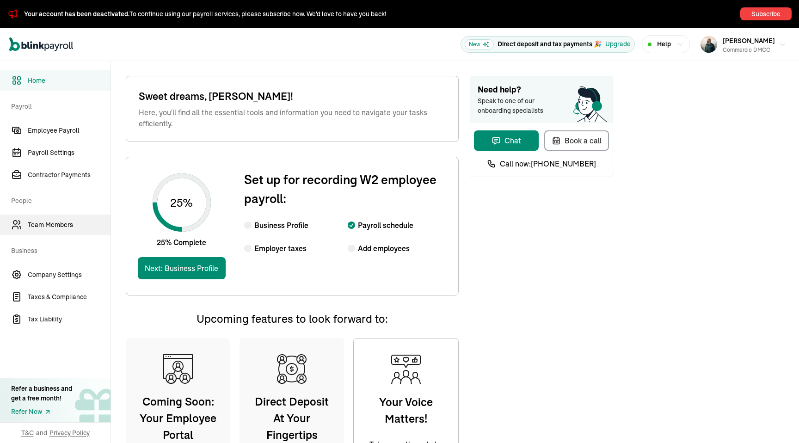
click at [60, 223] on span "Team Members" at bounding box center [69, 225] width 83 height 10
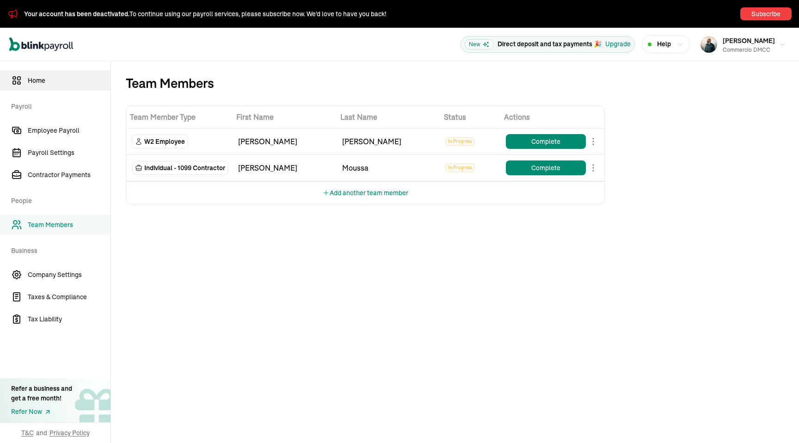
click at [30, 76] on span "Home" at bounding box center [69, 81] width 83 height 10
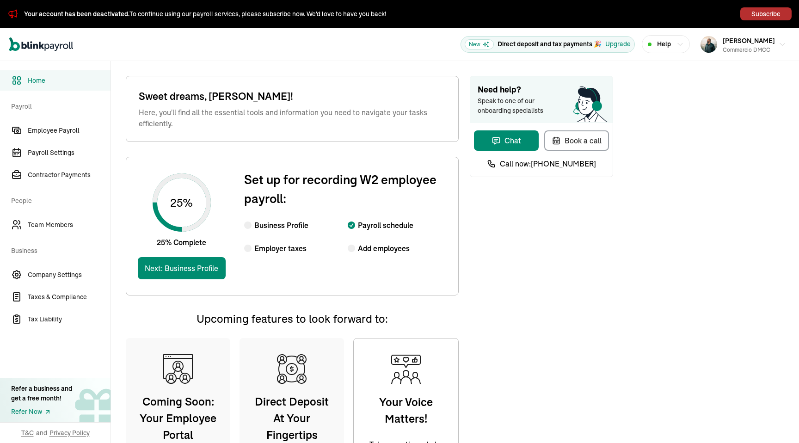
click at [759, 13] on button "Subscribe" at bounding box center [766, 13] width 51 height 13
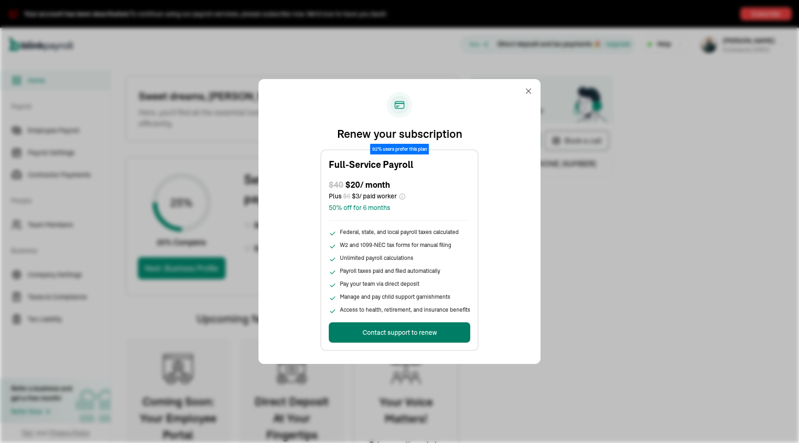
click at [414, 335] on div "Contact support to renew" at bounding box center [400, 333] width 74 height 10
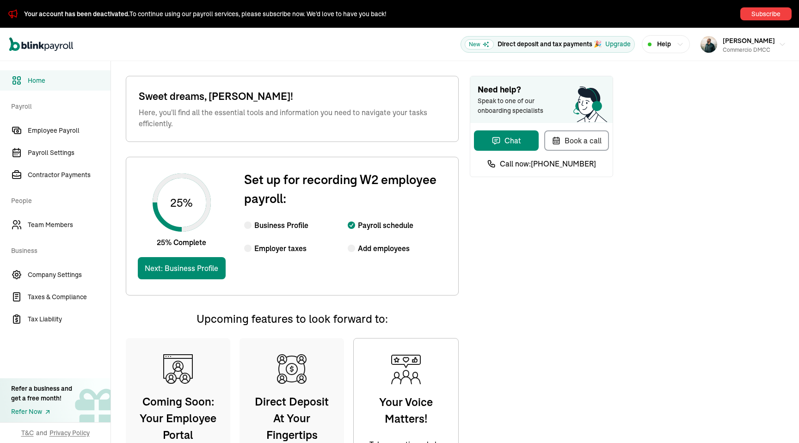
click at [594, 41] on p "Direct deposit and tax payments 🎉" at bounding box center [550, 44] width 104 height 10
click at [664, 45] on span "Help" at bounding box center [664, 44] width 14 height 10
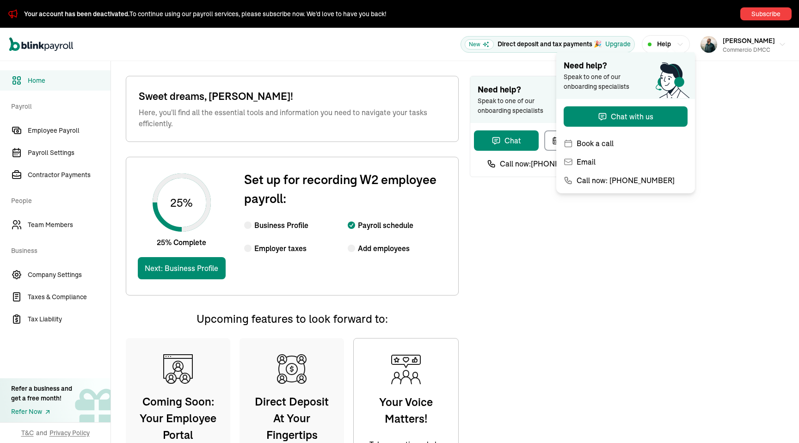
click at [664, 45] on span "Help" at bounding box center [664, 44] width 14 height 10
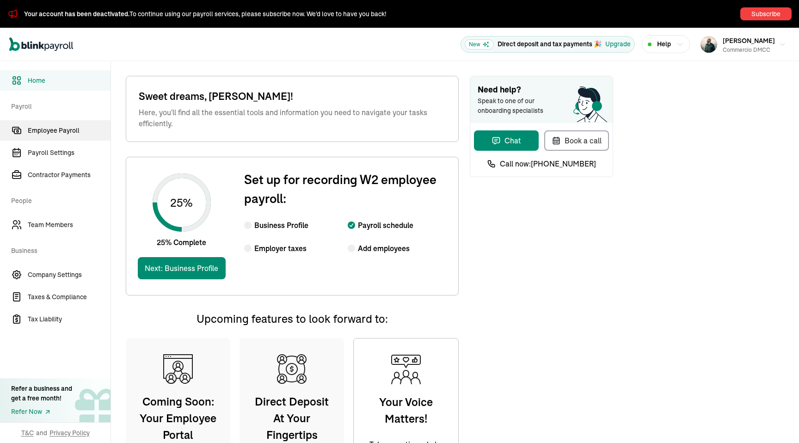
click at [82, 129] on span "Employee Payroll" at bounding box center [69, 131] width 83 height 10
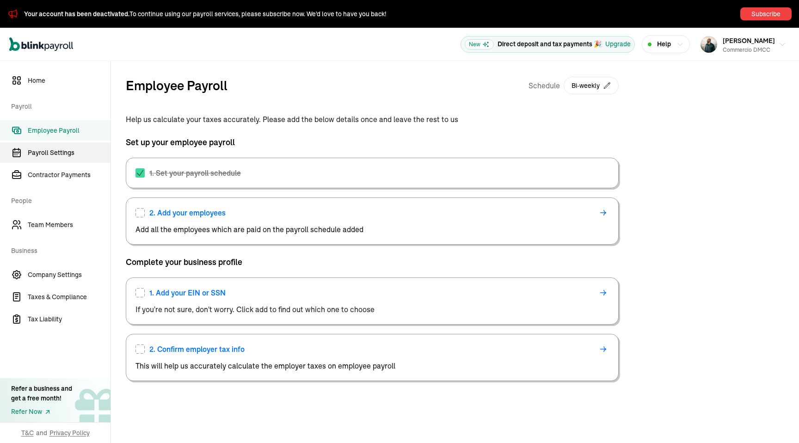
click at [74, 148] on span "Payroll Settings" at bounding box center [69, 153] width 83 height 10
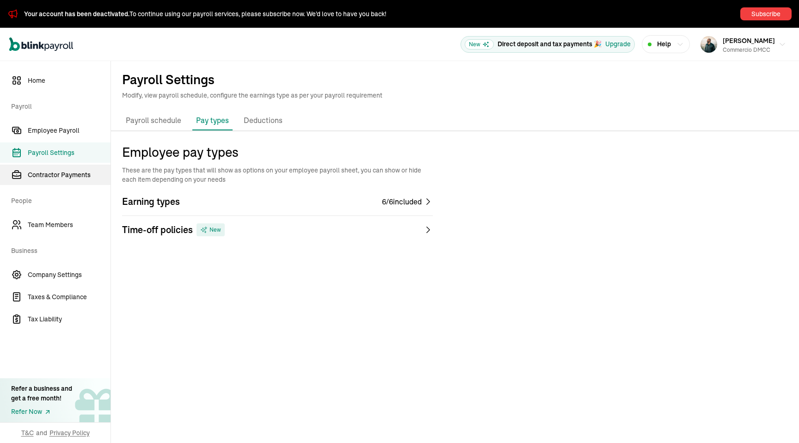
click at [75, 179] on span "Contractor Payments" at bounding box center [69, 175] width 83 height 10
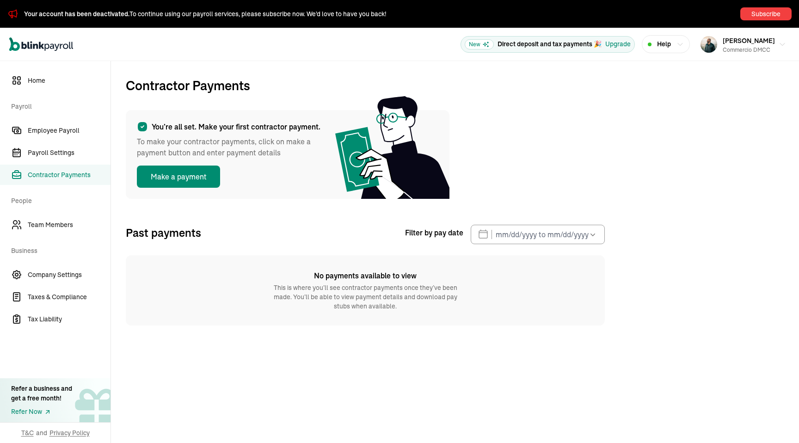
click at [71, 213] on nav "Home Payroll Employee Payroll Payroll Settings Contractor Payments People Team …" at bounding box center [55, 252] width 111 height 382
click at [69, 227] on span "Team Members" at bounding box center [69, 225] width 83 height 10
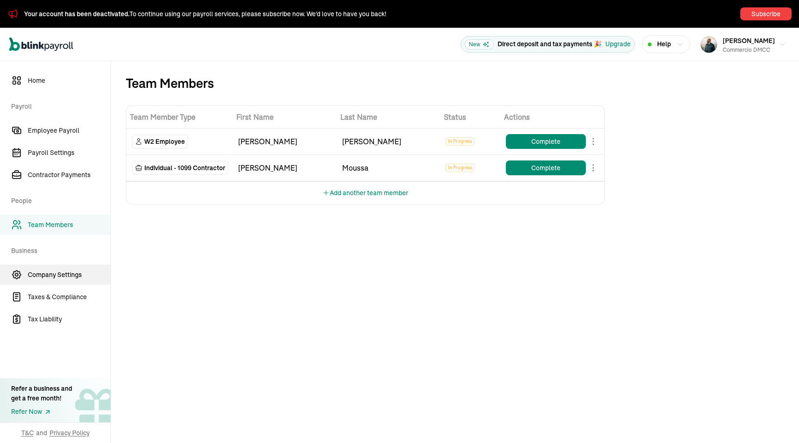
click at [63, 283] on link "Company Settings" at bounding box center [55, 275] width 111 height 20
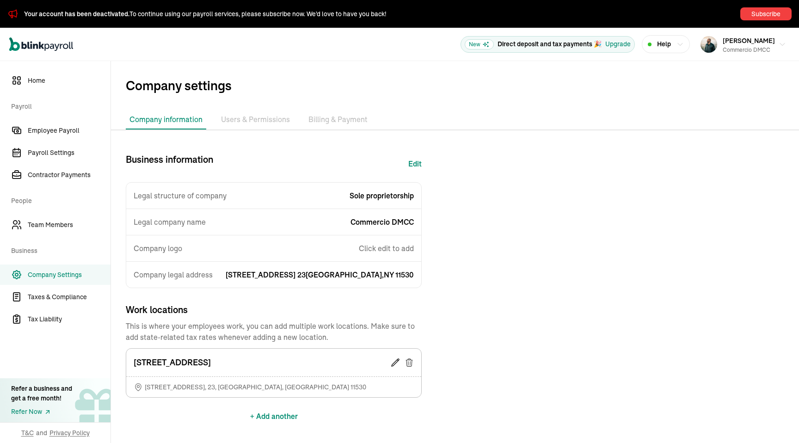
click at [266, 117] on li "Users & Permissions" at bounding box center [255, 119] width 76 height 19
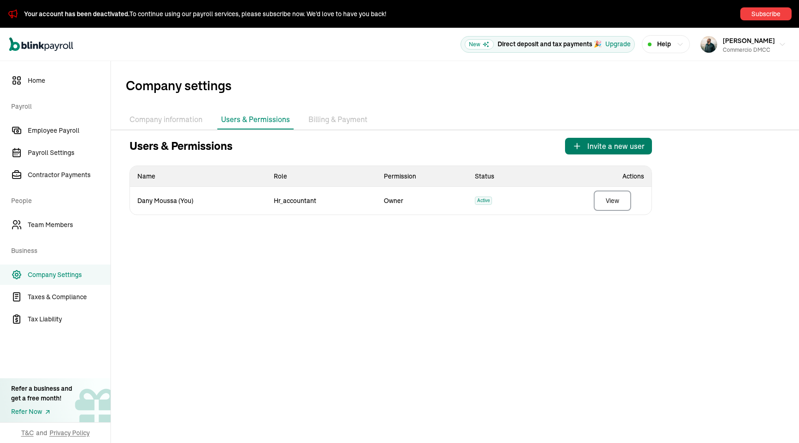
click at [643, 147] on span "Invite a new user" at bounding box center [615, 146] width 57 height 11
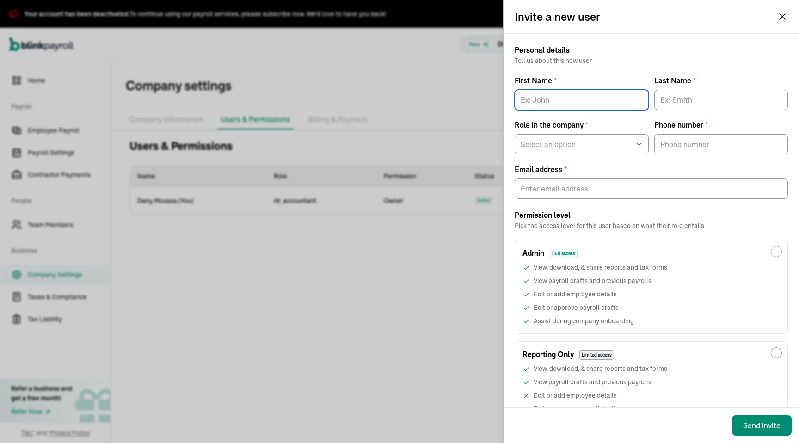
click at [620, 101] on input "First Name *" at bounding box center [582, 100] width 134 height 20
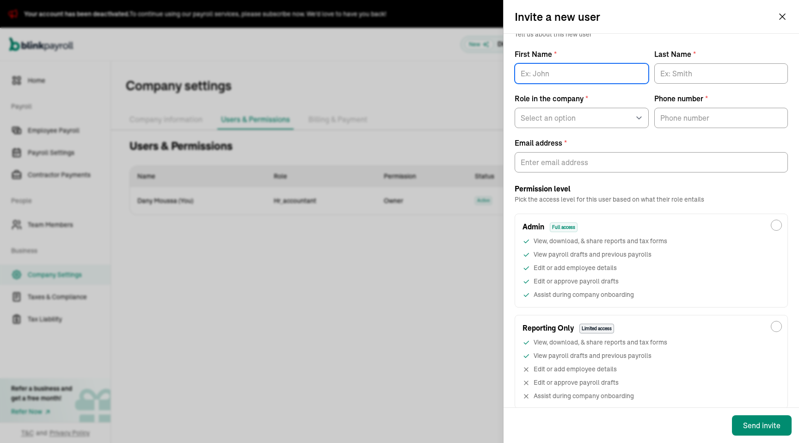
scroll to position [56, 0]
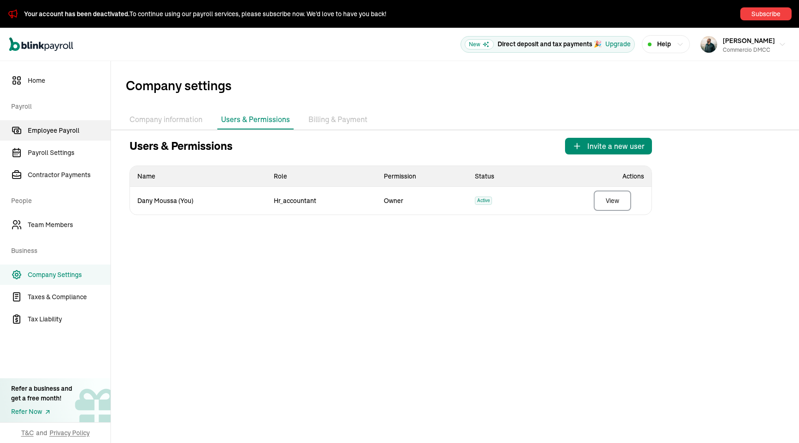
click at [49, 132] on span "Employee Payroll" at bounding box center [69, 131] width 83 height 10
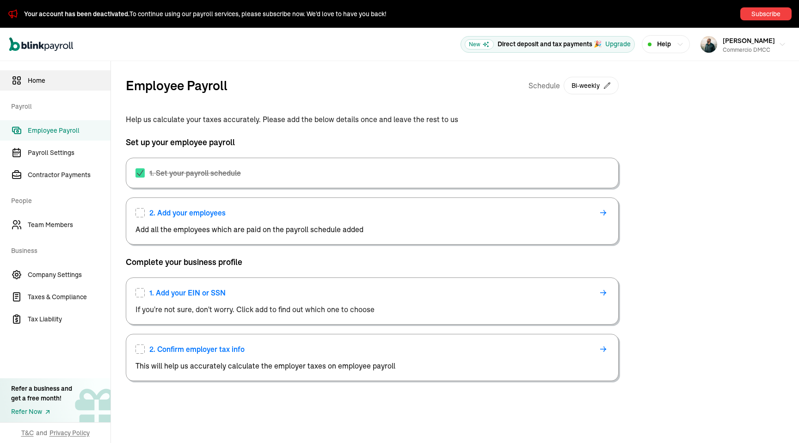
click at [47, 84] on span "Home" at bounding box center [69, 81] width 83 height 10
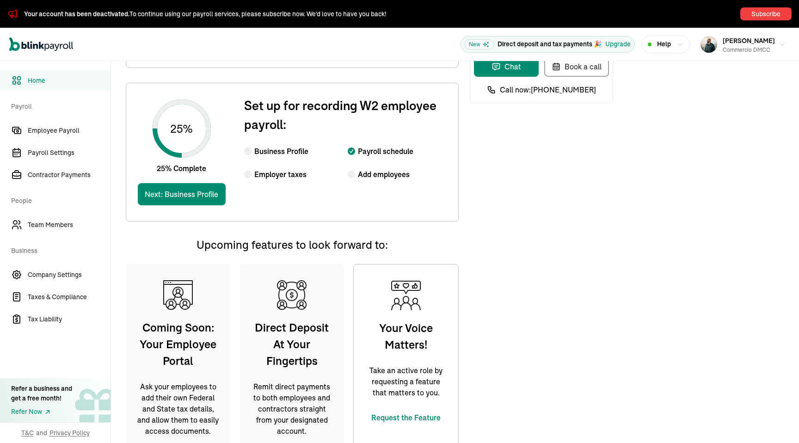
scroll to position [99, 0]
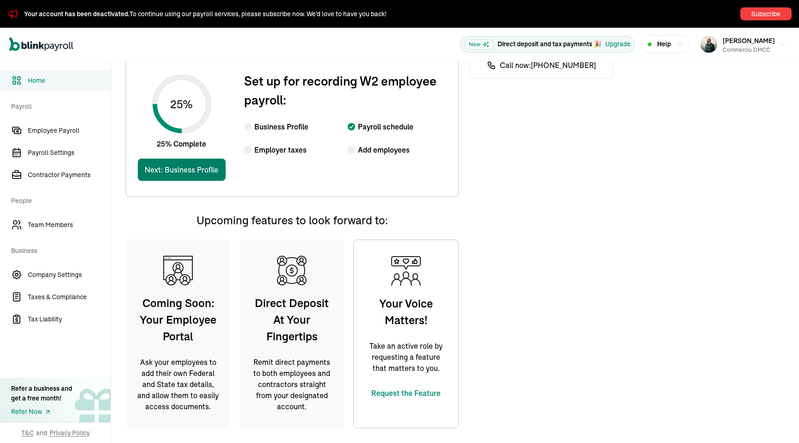
click at [219, 178] on button "Next: Business Profile" at bounding box center [182, 170] width 88 height 22
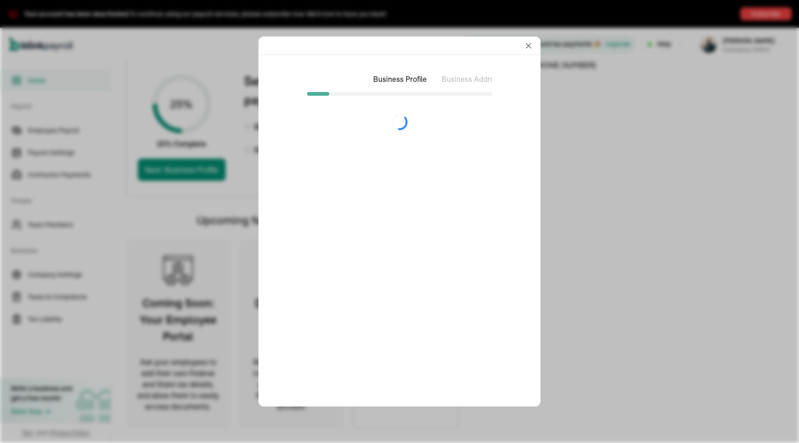
select select "Sole proprietorship"
select select "Auto or Machine Sales"
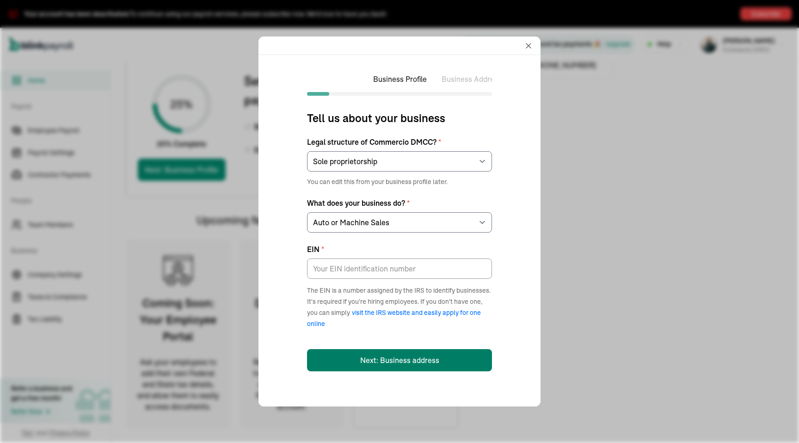
click at [404, 364] on button "Next: Business address" at bounding box center [399, 360] width 185 height 22
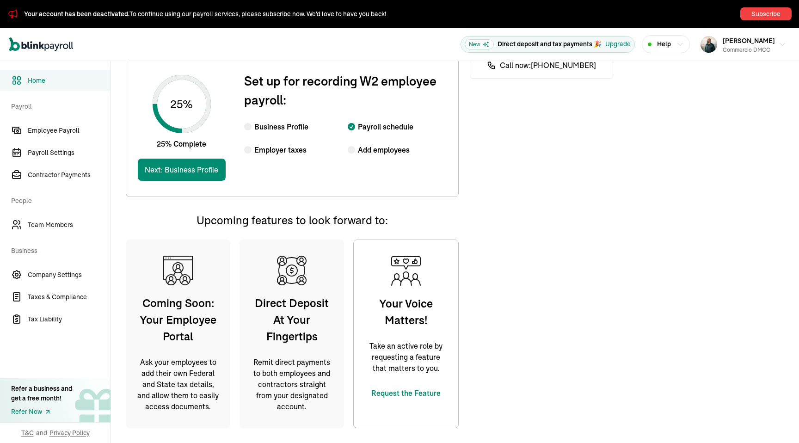
click at [529, 64] on span "Call now: (914) 915-8182" at bounding box center [548, 65] width 96 height 11
click at [408, 394] on span "Request the Feature" at bounding box center [406, 393] width 83 height 11
click at [65, 304] on link "Taxes & Compliance" at bounding box center [55, 297] width 111 height 20
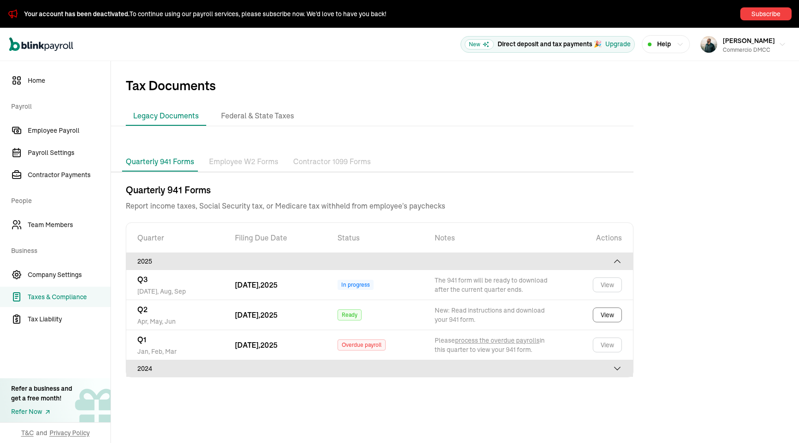
click at [265, 172] on div "Quarterly 941 Forms Employee W2 Forms Contractor 1099 Forms" at bounding box center [372, 162] width 523 height 20
click at [267, 164] on p "Employee W2 Forms" at bounding box center [243, 162] width 69 height 12
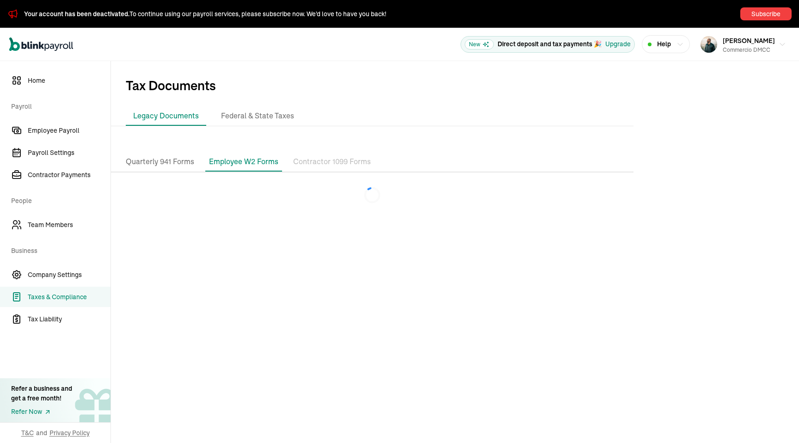
click at [321, 163] on p "Contractor 1099 Forms" at bounding box center [332, 162] width 78 height 12
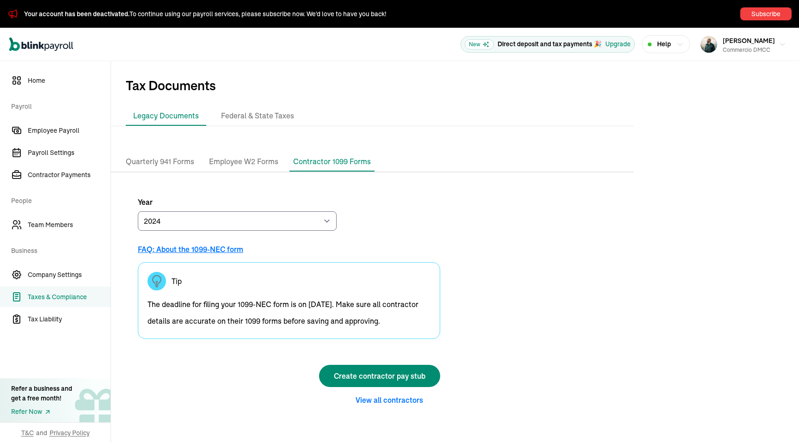
click at [258, 164] on p "Employee W2 Forms" at bounding box center [243, 162] width 69 height 12
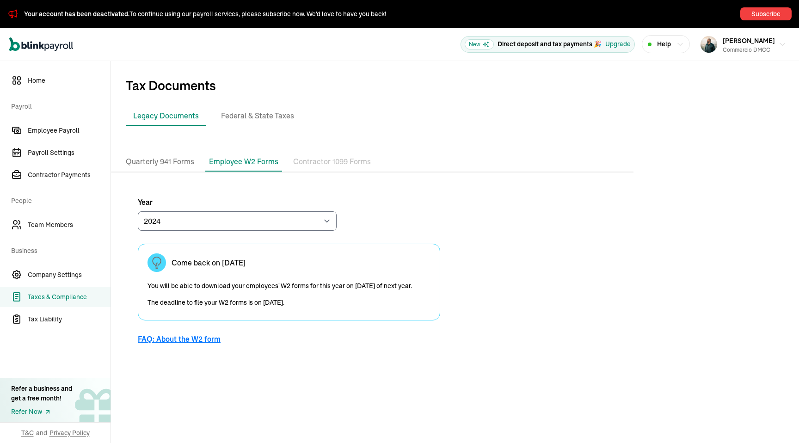
click at [181, 161] on p "Quarterly 941 Forms" at bounding box center [160, 162] width 68 height 12
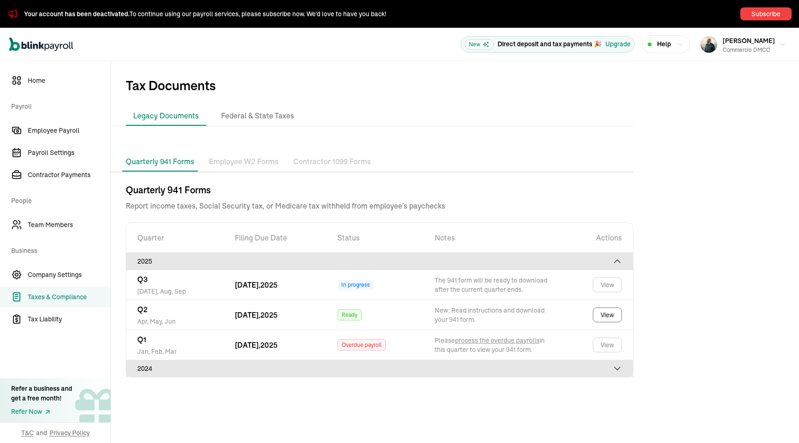
click at [240, 160] on p "Employee W2 Forms" at bounding box center [243, 162] width 69 height 12
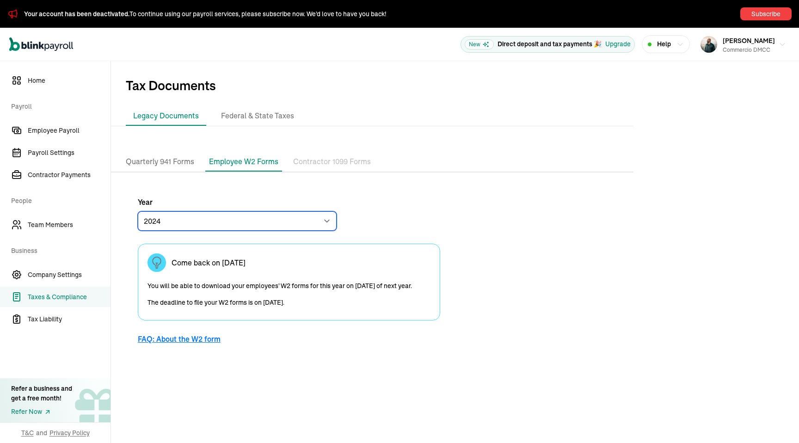
click at [282, 218] on select "2024 2023" at bounding box center [237, 220] width 199 height 19
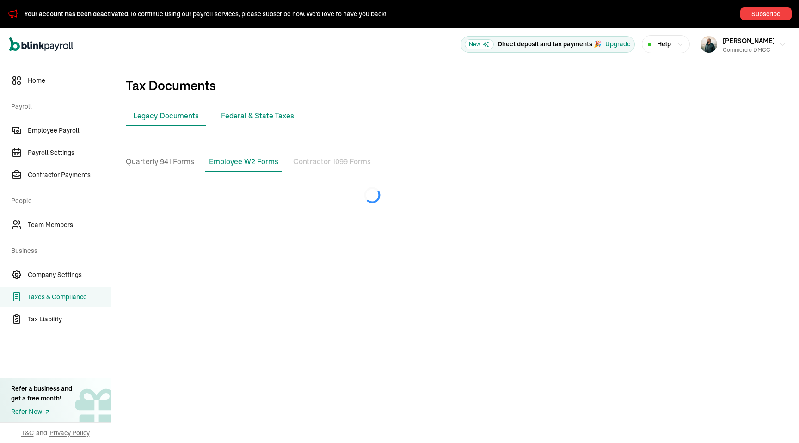
click at [264, 112] on li "Federal & State Taxes" at bounding box center [258, 115] width 88 height 19
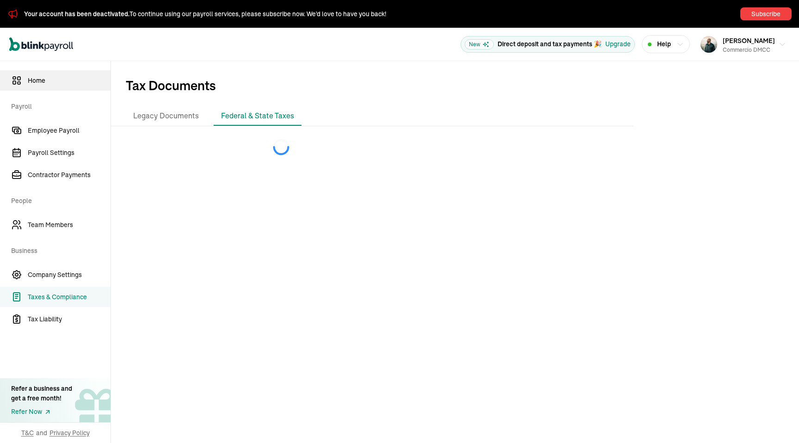
click at [52, 72] on link "Home" at bounding box center [55, 80] width 111 height 20
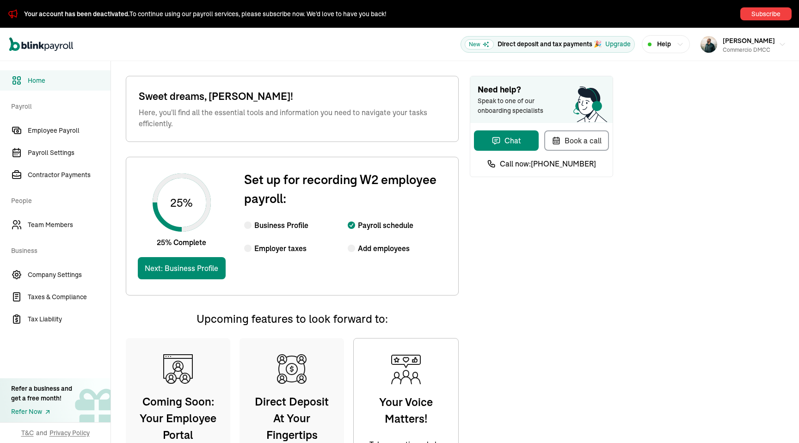
click at [683, 45] on icon "button" at bounding box center [680, 44] width 5 height 2
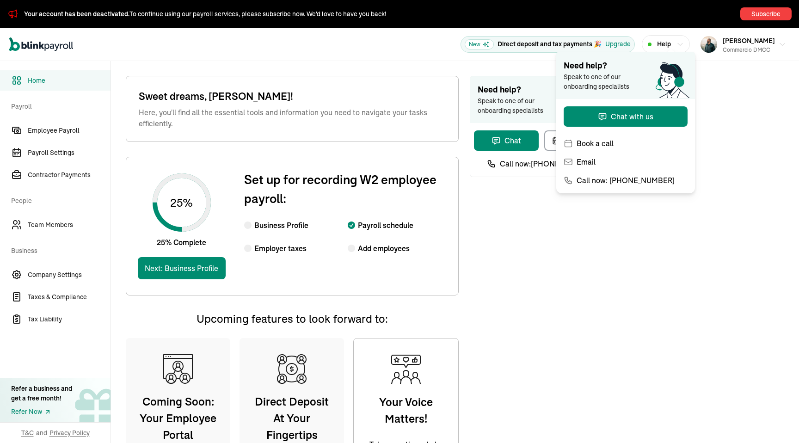
click at [683, 45] on icon "button" at bounding box center [680, 44] width 5 height 2
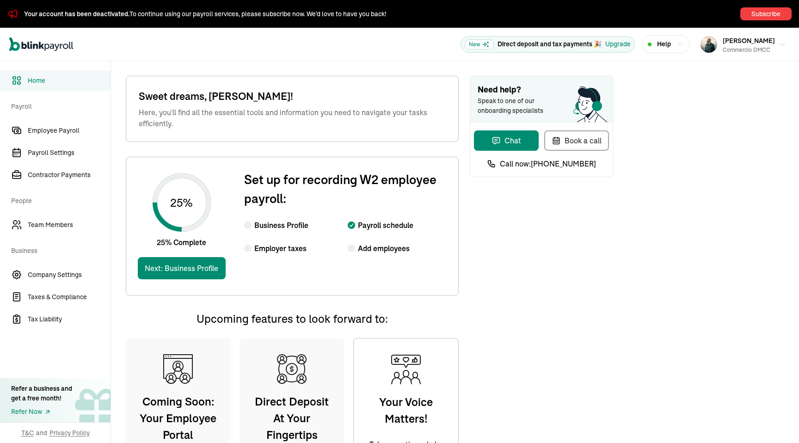
click at [57, 49] on icon "Global" at bounding box center [41, 44] width 64 height 14
click at [53, 131] on span "Employee Payroll" at bounding box center [69, 131] width 83 height 10
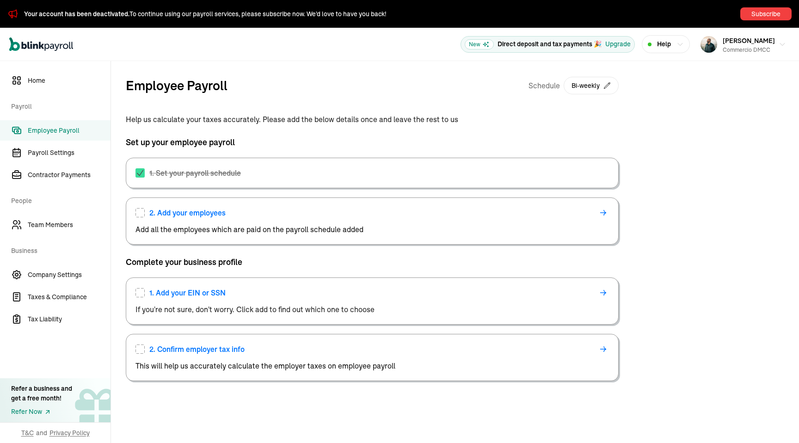
click at [57, 45] on icon "Global" at bounding box center [41, 44] width 64 height 14
click at [66, 47] on icon "Global" at bounding box center [41, 44] width 64 height 14
click at [56, 148] on span "Payroll Settings" at bounding box center [69, 153] width 83 height 10
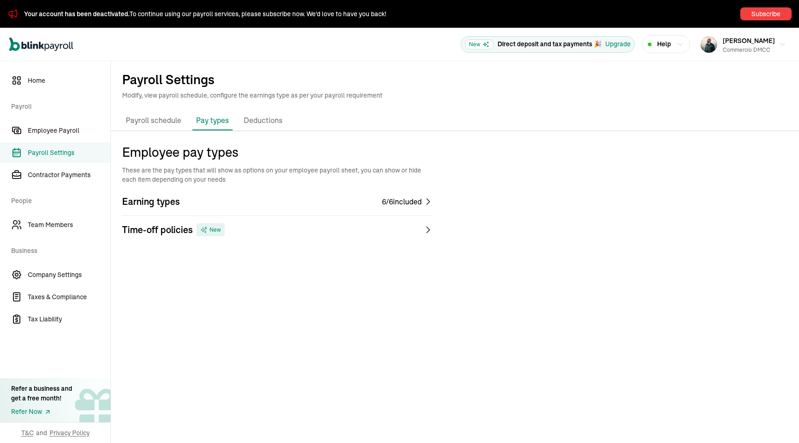
click at [62, 44] on icon "Global" at bounding box center [41, 44] width 64 height 14
click at [49, 80] on span "Home" at bounding box center [69, 81] width 83 height 10
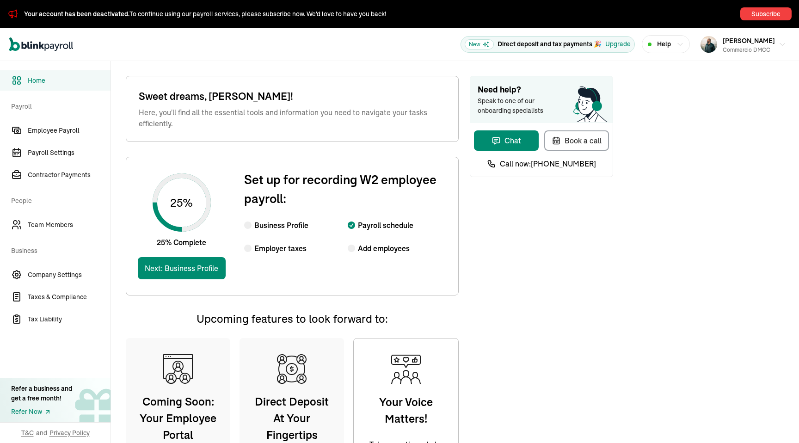
click at [601, 297] on div "Need help? Speak to one of our onboarding specialists Chat Book a call Call now…" at bounding box center [541, 309] width 143 height 466
click at [558, 276] on div "Need help? Speak to one of our onboarding specialists Chat Book a call Call now…" at bounding box center [541, 309] width 143 height 466
